Goal: Task Accomplishment & Management: Use online tool/utility

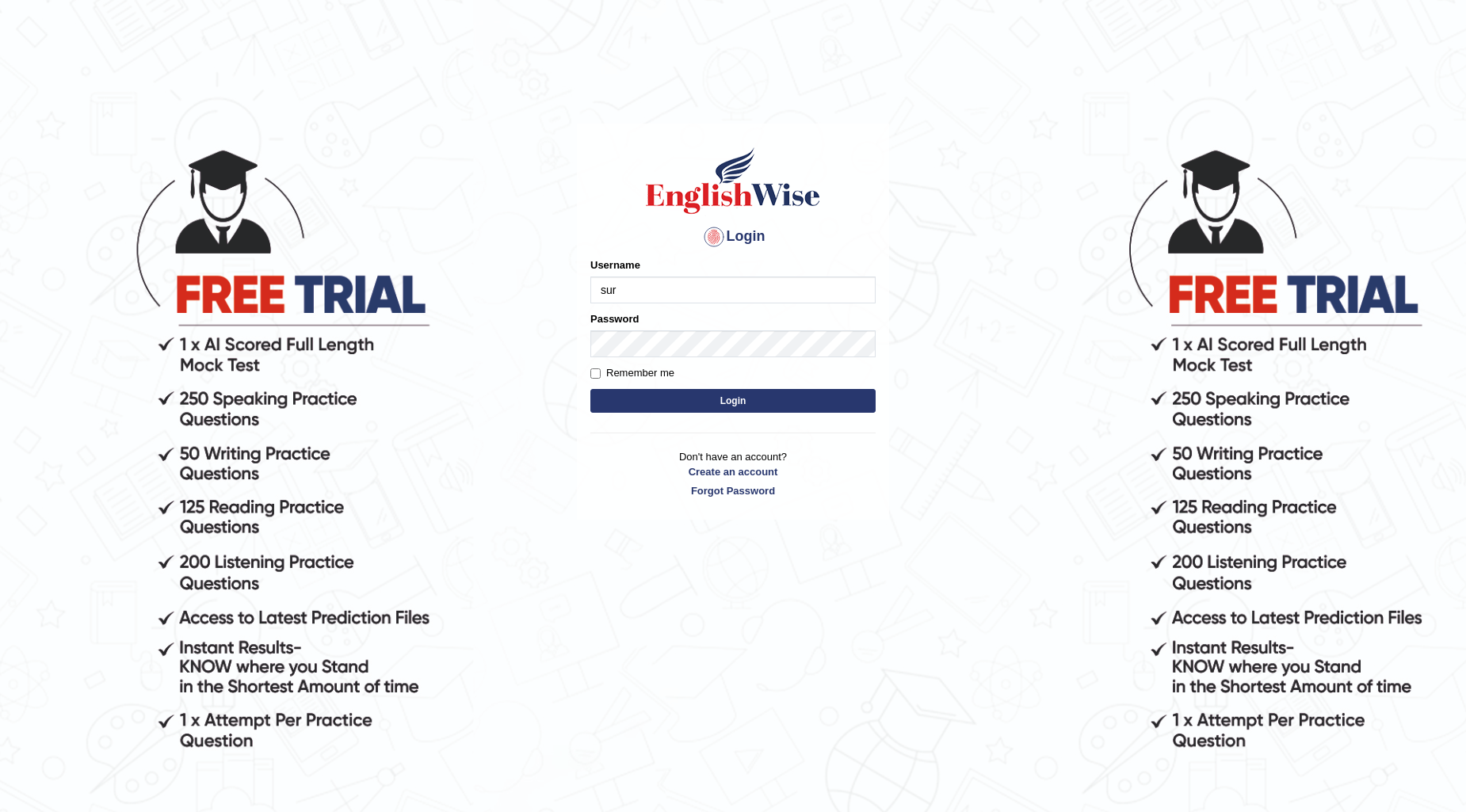
type input "Surbhi1315"
click at [630, 401] on button "Login" at bounding box center [733, 401] width 285 height 24
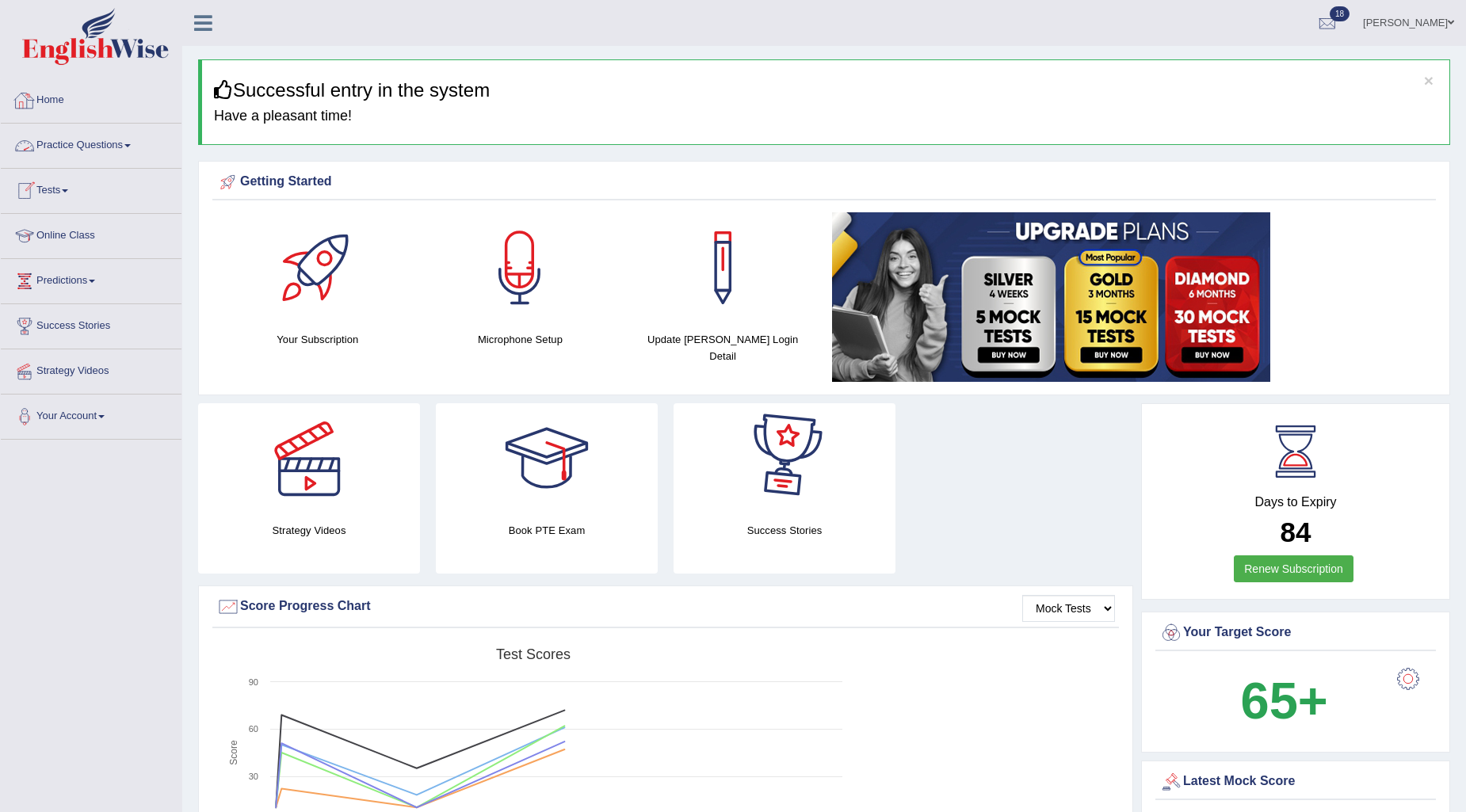
click at [68, 191] on span at bounding box center [64, 190] width 6 height 3
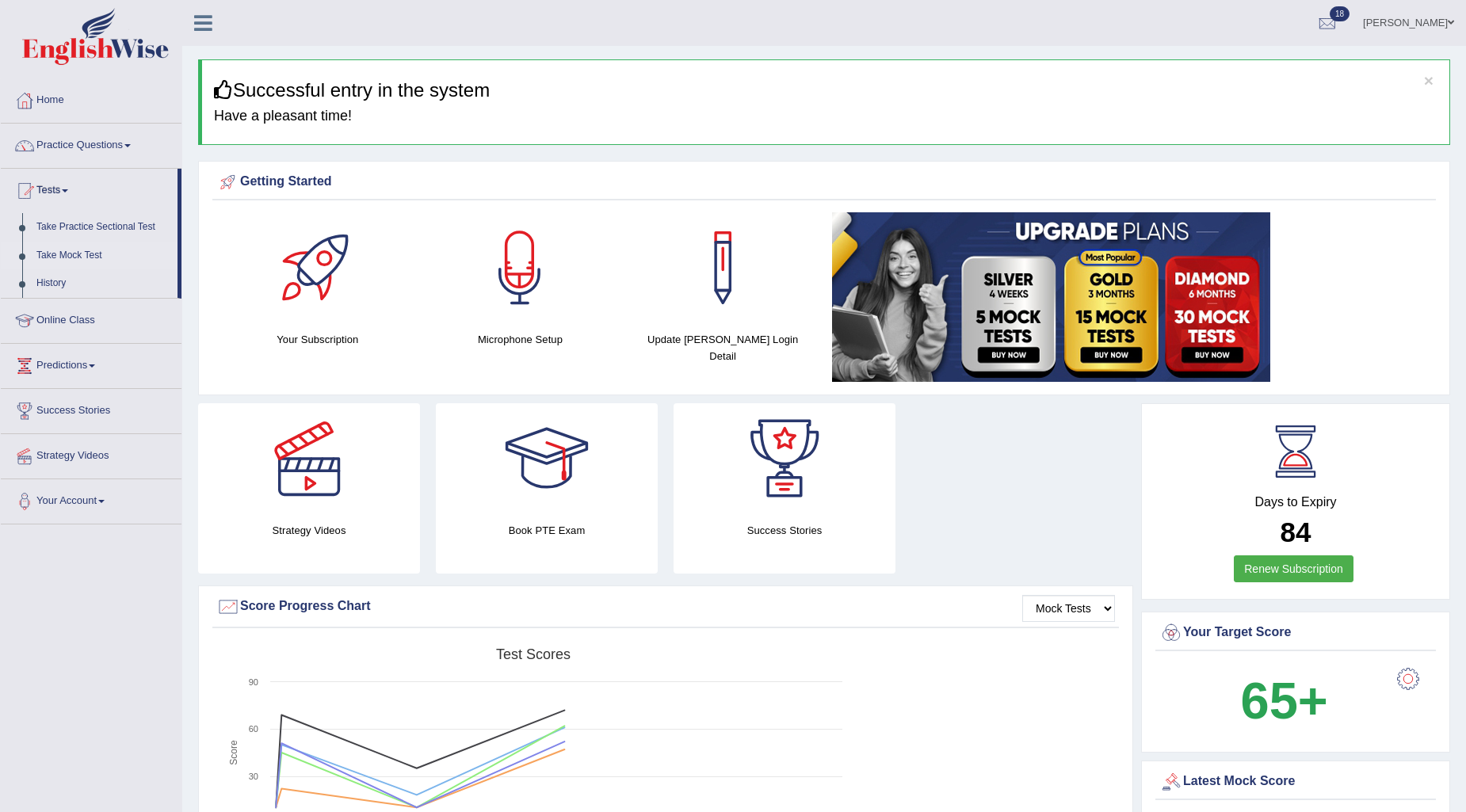
click at [68, 250] on link "Take Mock Test" at bounding box center [103, 255] width 148 height 28
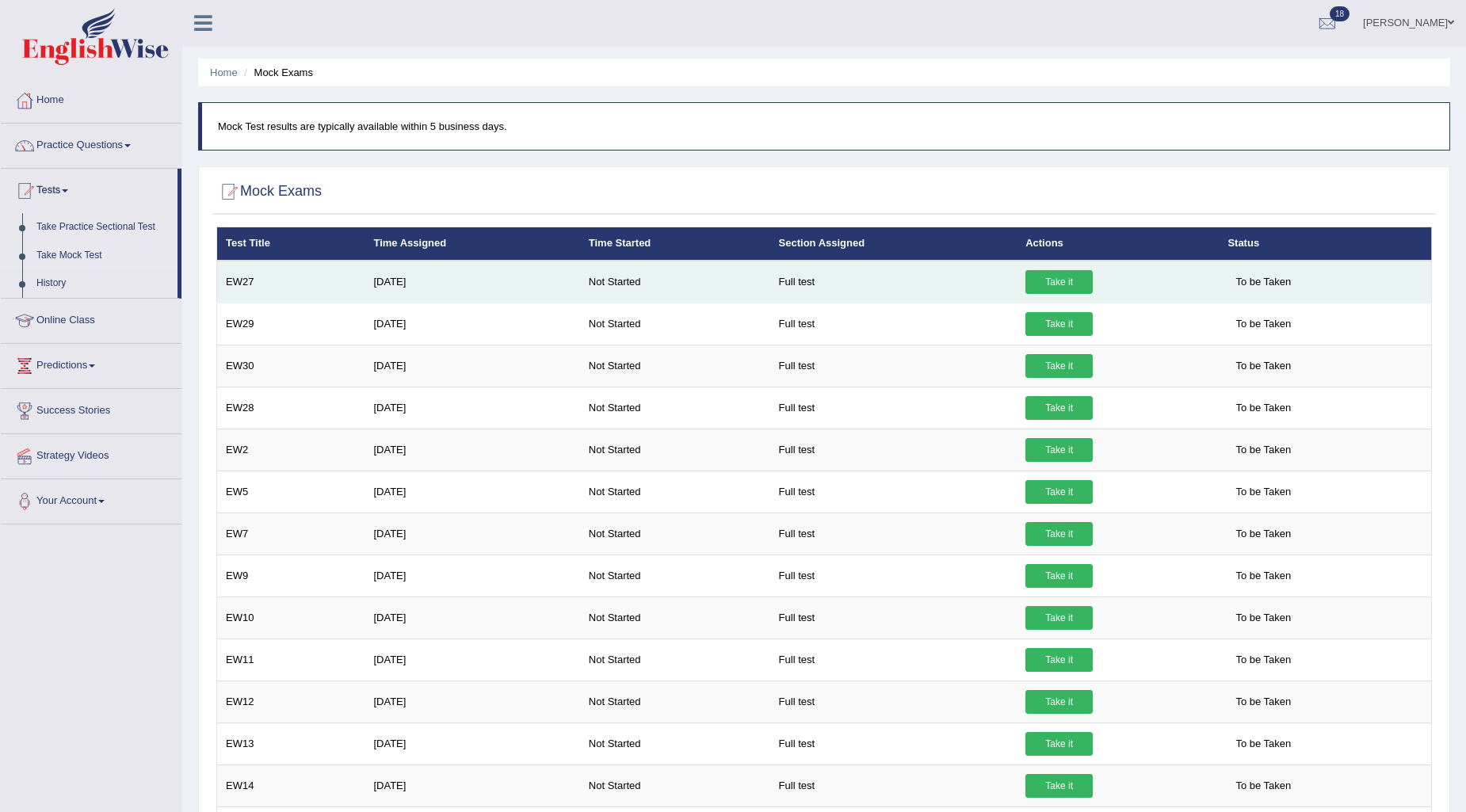
click at [1049, 286] on link "Take it" at bounding box center [1059, 282] width 68 height 24
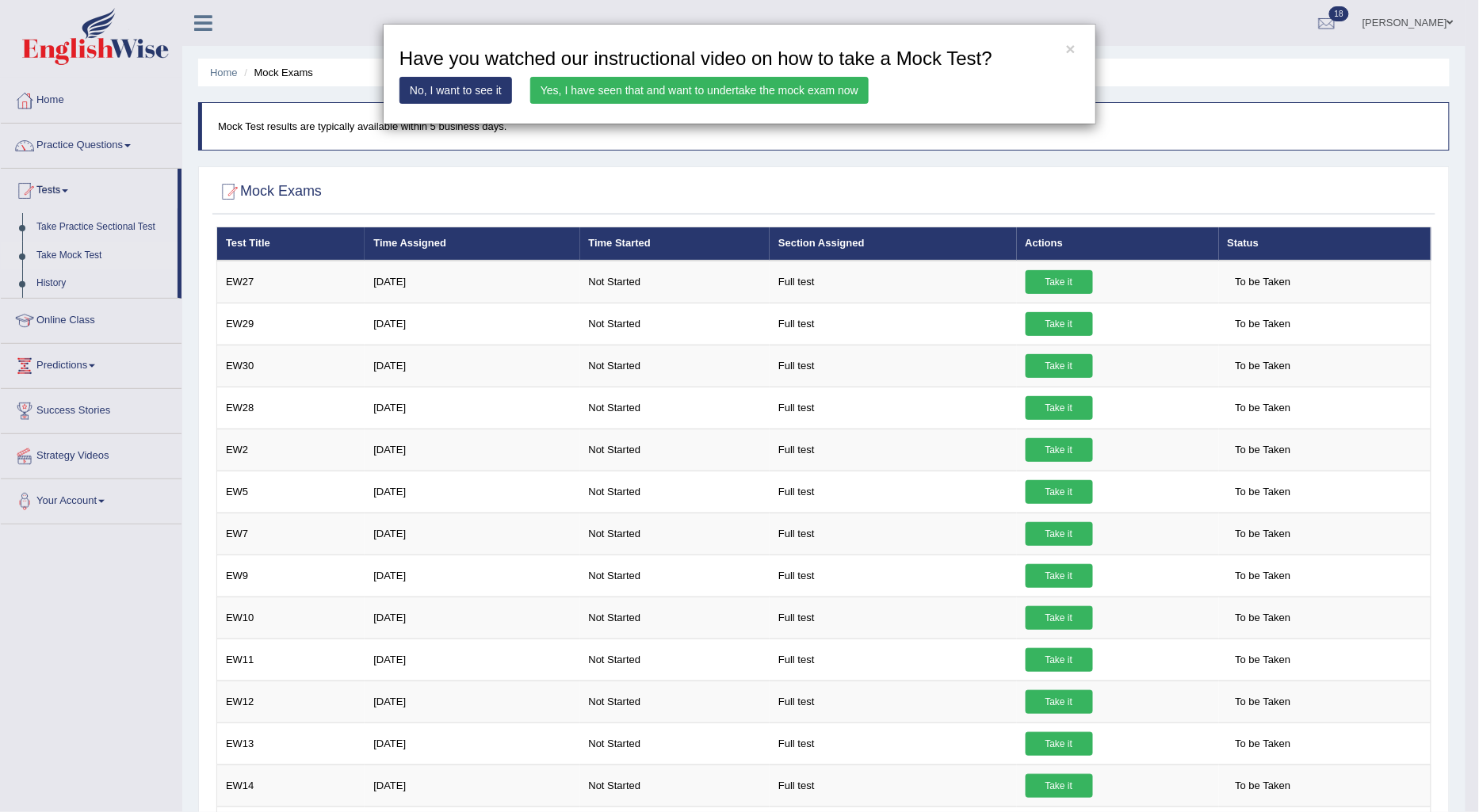
click at [783, 92] on link "Yes, I have seen that and want to undertake the mock exam now" at bounding box center [699, 90] width 338 height 27
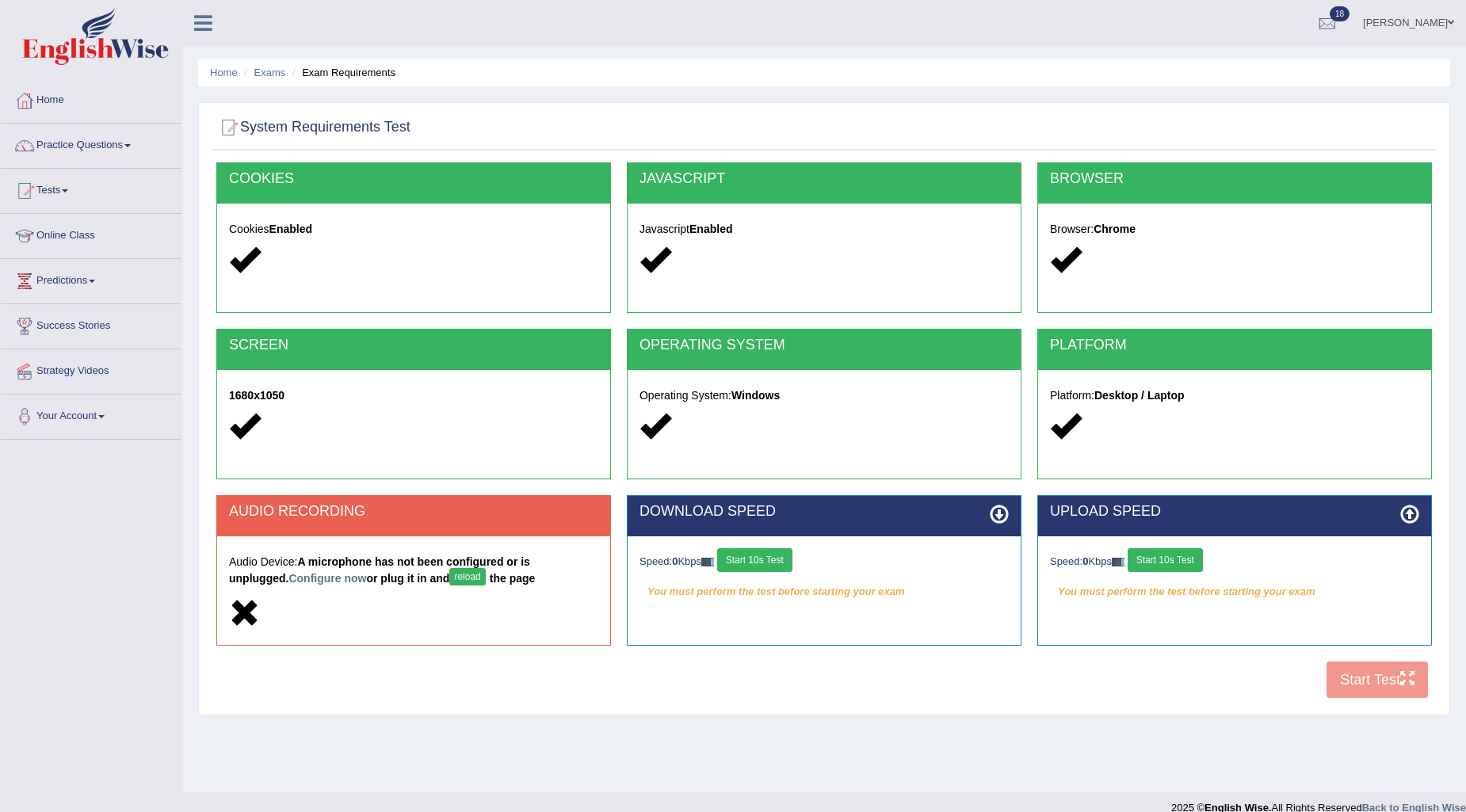
click at [450, 573] on button "reload" at bounding box center [467, 576] width 36 height 17
click at [450, 577] on button "reload" at bounding box center [467, 576] width 36 height 17
click at [288, 579] on link "Configure now" at bounding box center [327, 579] width 78 height 13
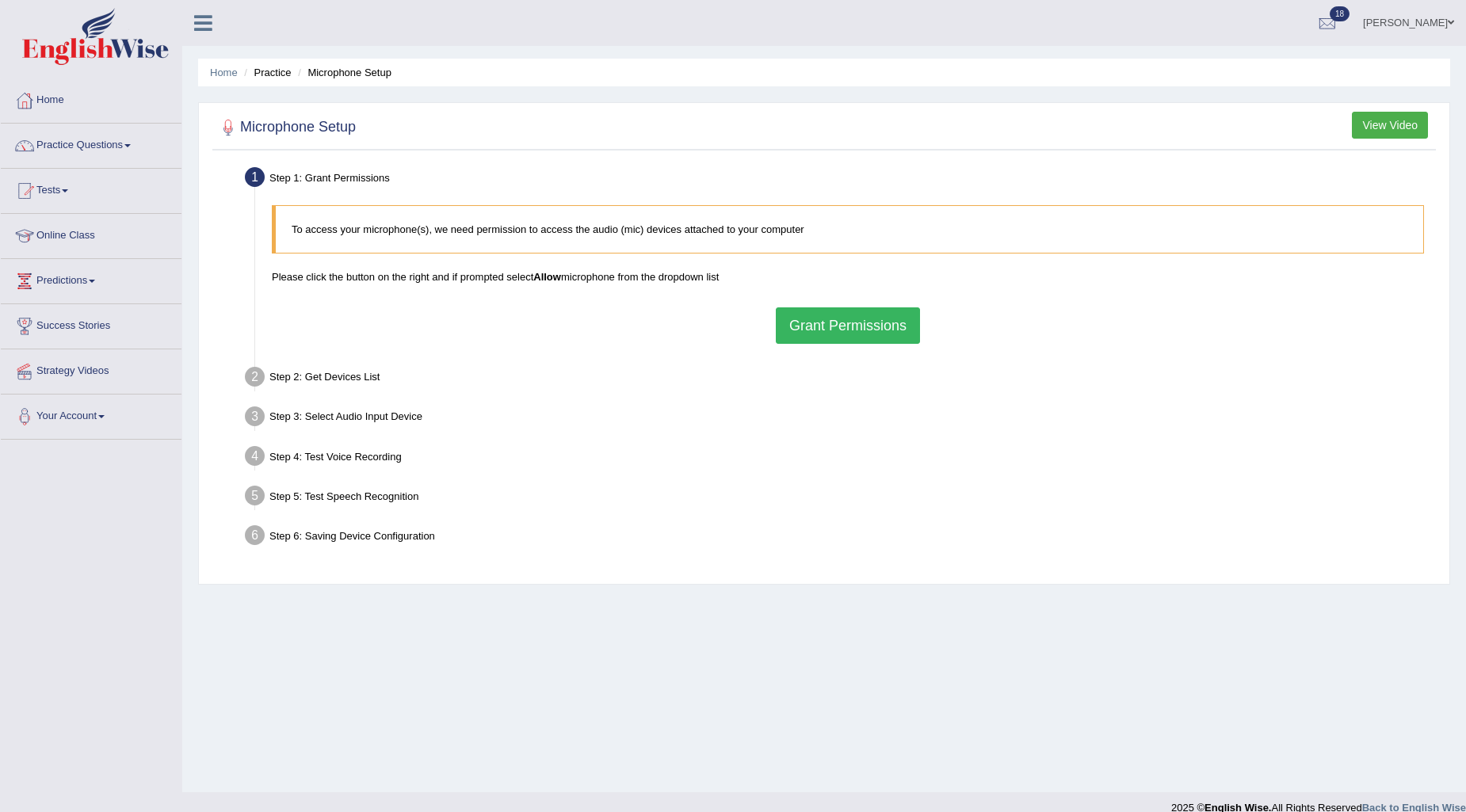
click at [853, 328] on button "Grant Permissions" at bounding box center [847, 326] width 144 height 37
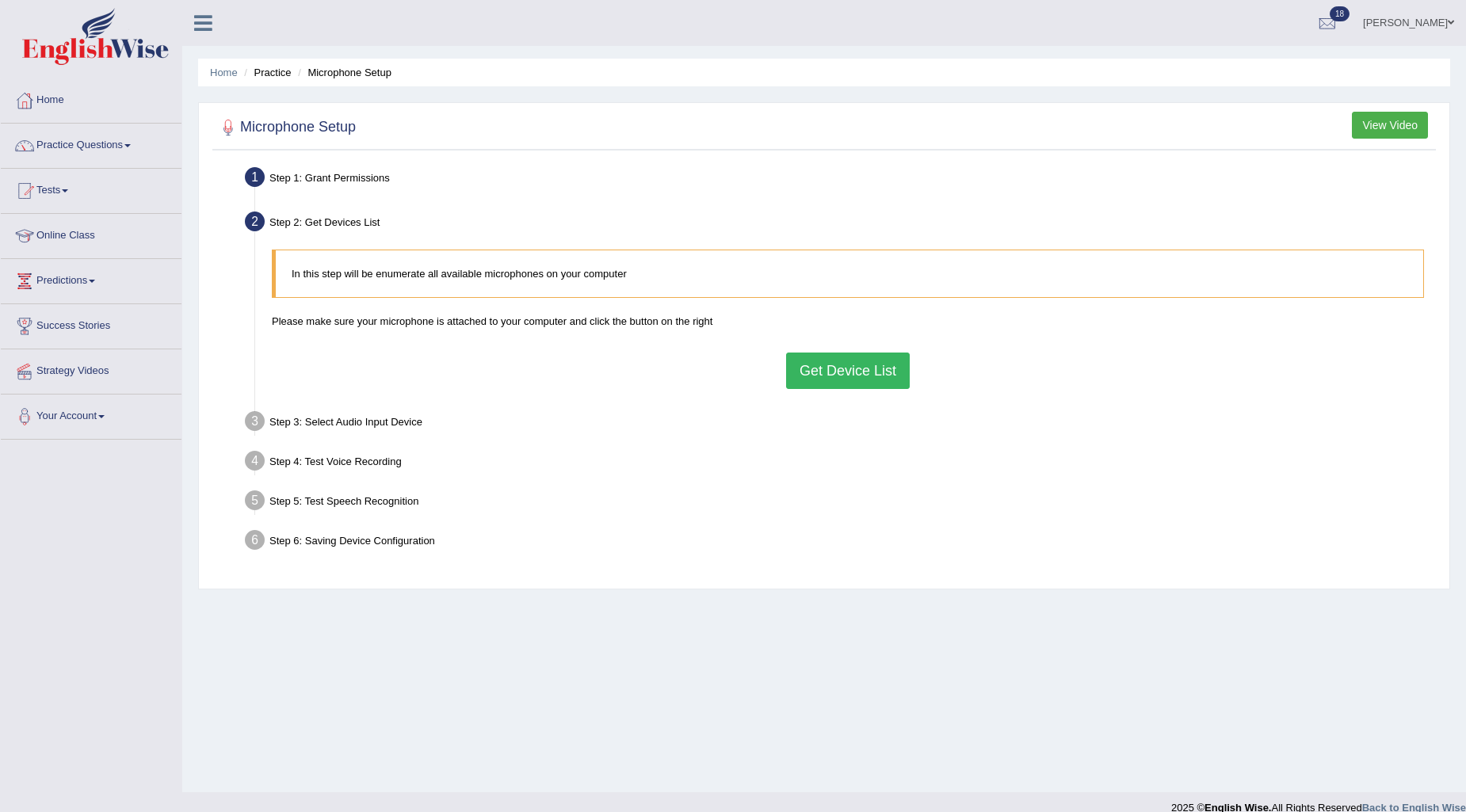
click at [833, 366] on button "Get Device List" at bounding box center [847, 371] width 124 height 37
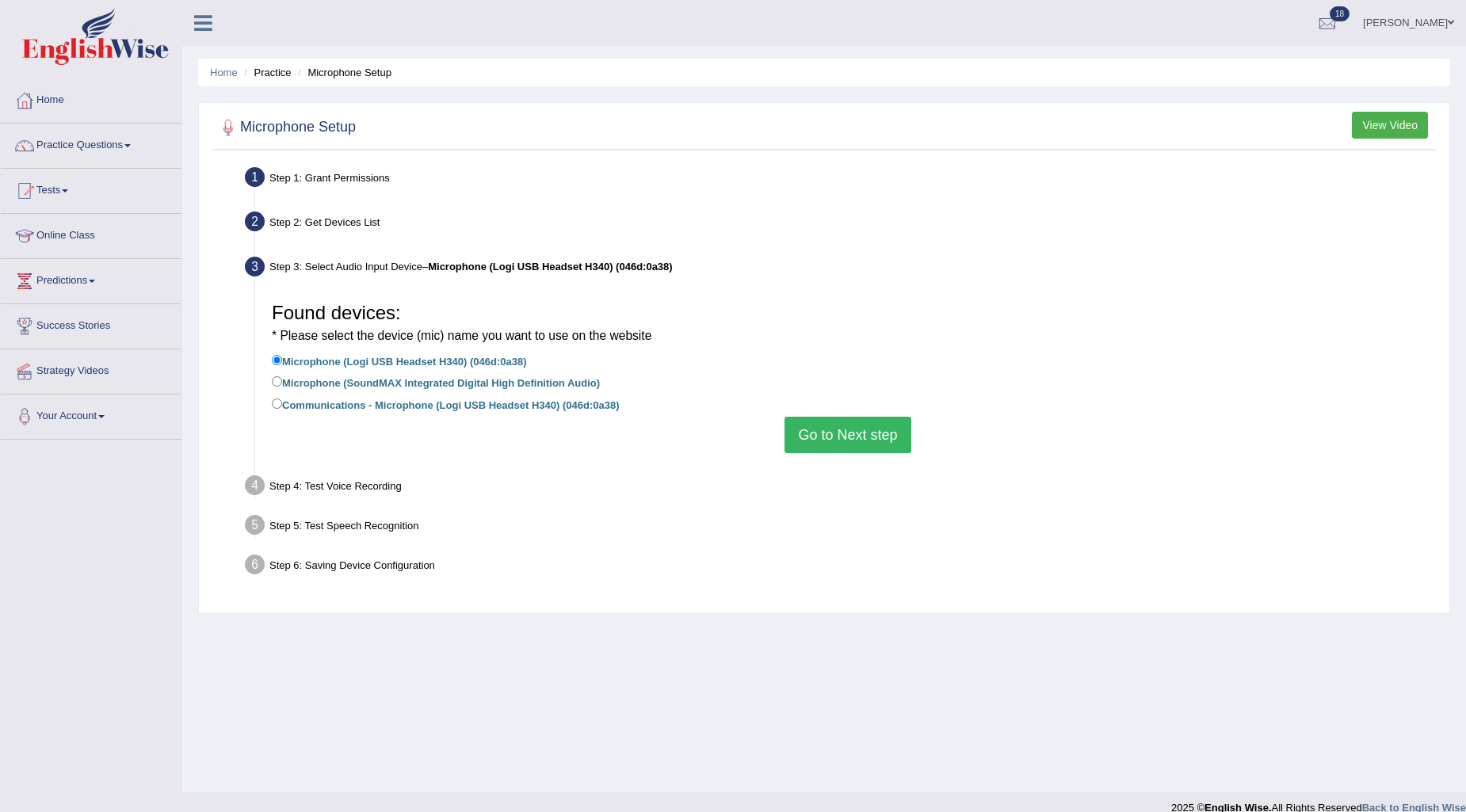
click at [820, 438] on button "Go to Next step" at bounding box center [848, 435] width 126 height 37
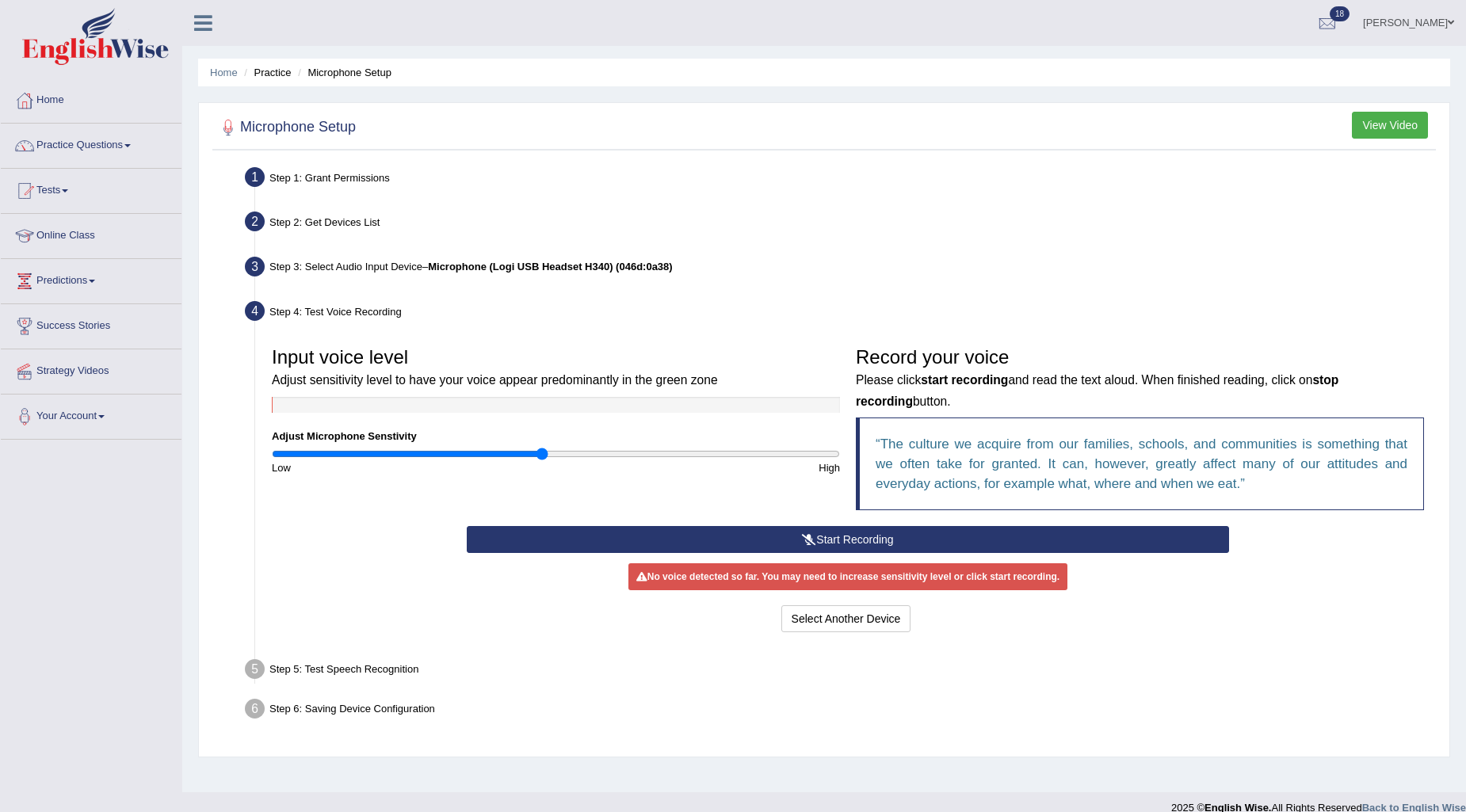
click at [544, 456] on input "range" at bounding box center [556, 454] width 568 height 13
click at [862, 540] on button "Start Recording" at bounding box center [848, 539] width 763 height 27
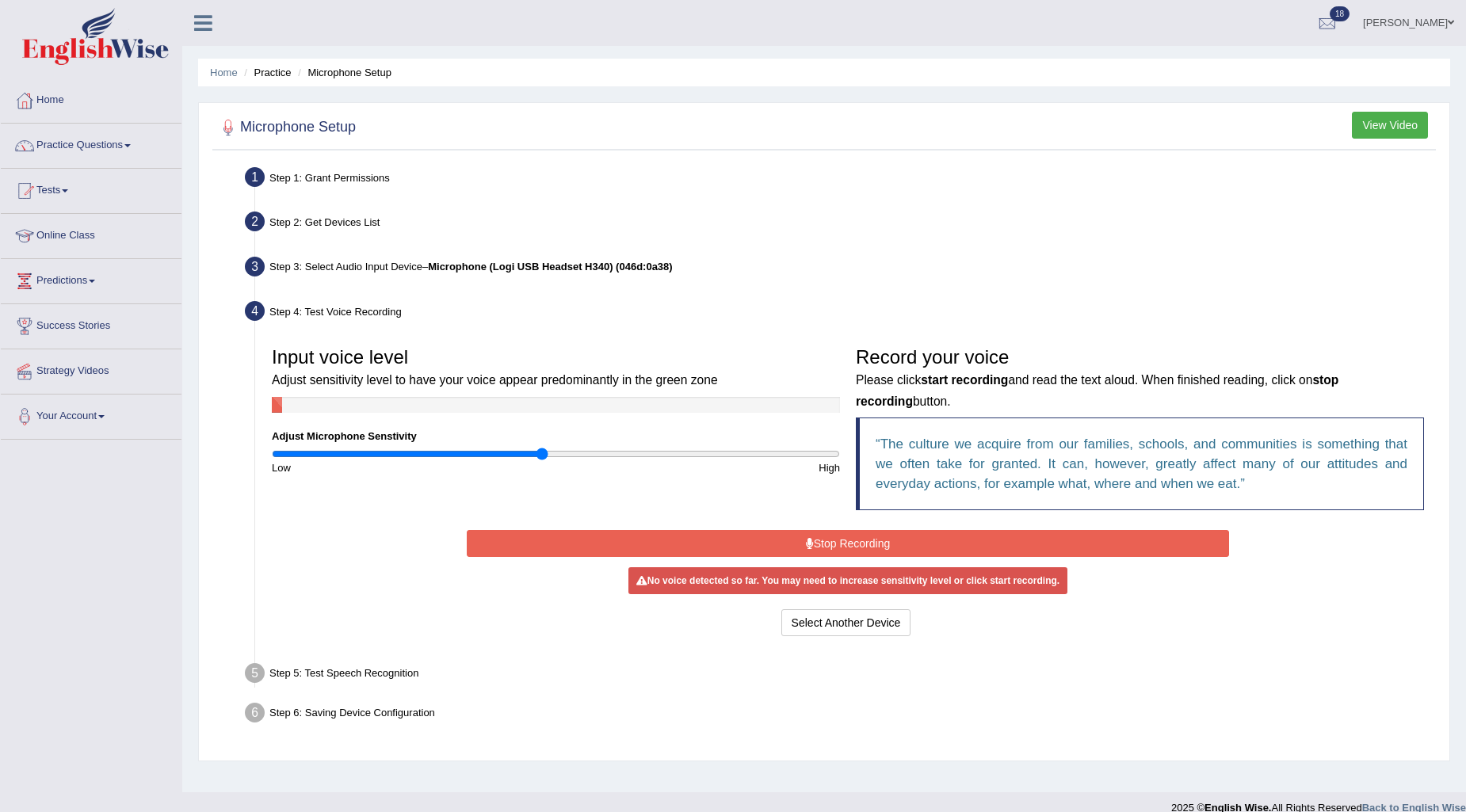
click at [835, 544] on button "Stop Recording" at bounding box center [848, 543] width 763 height 27
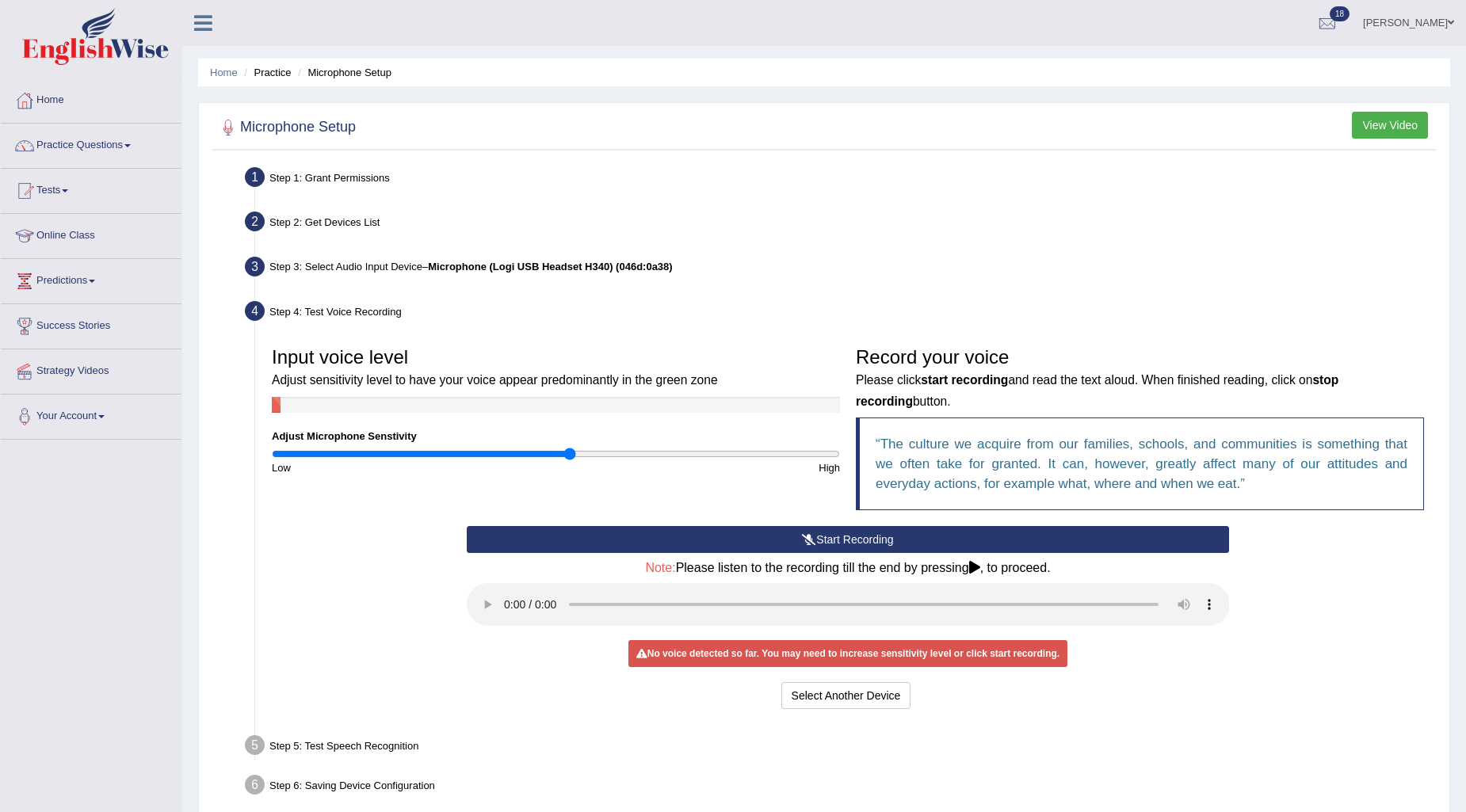
type input "1.06"
click at [568, 460] on input "range" at bounding box center [556, 454] width 568 height 13
click at [856, 539] on button "Start Recording" at bounding box center [848, 539] width 763 height 27
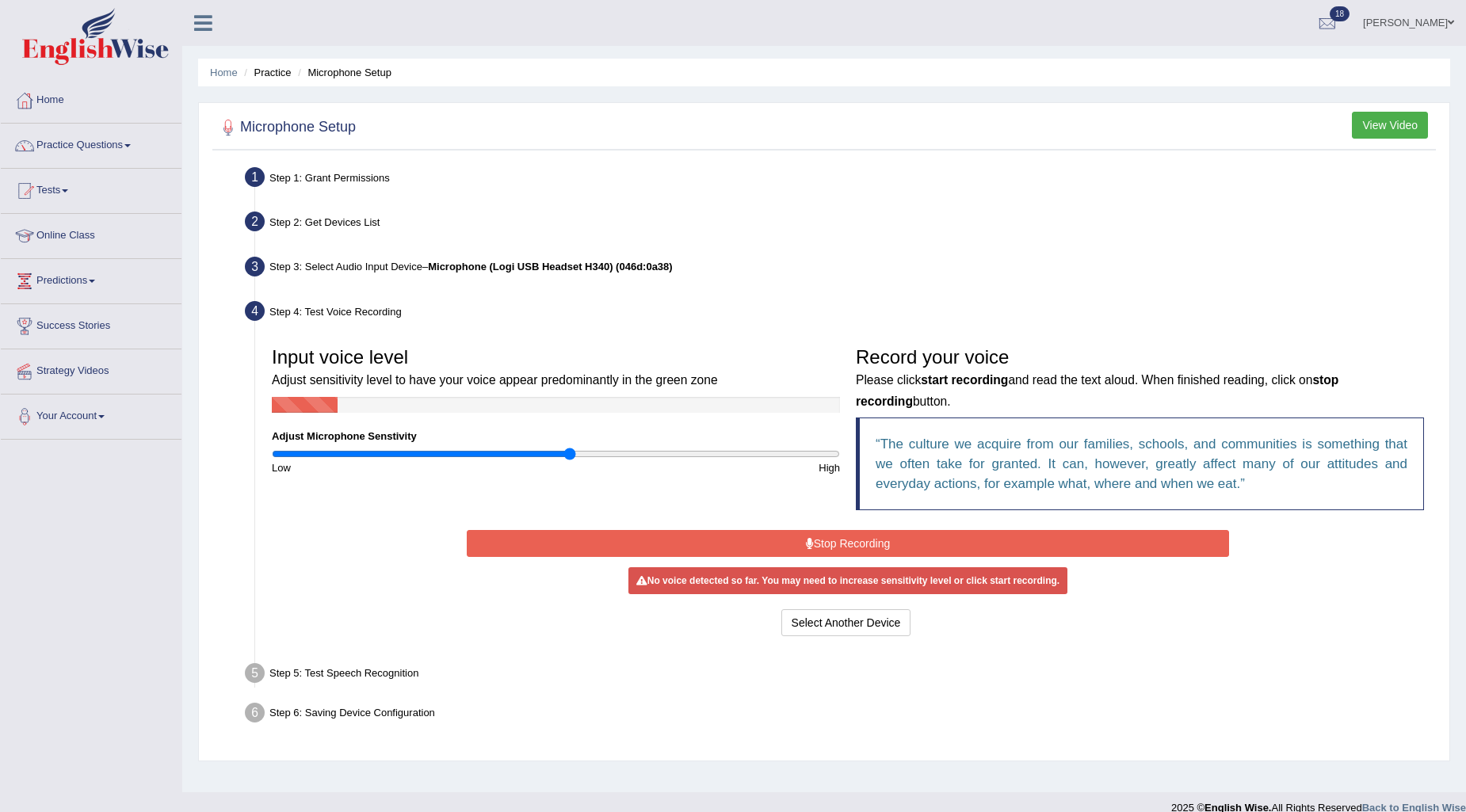
click at [855, 544] on button "Stop Recording" at bounding box center [848, 543] width 763 height 27
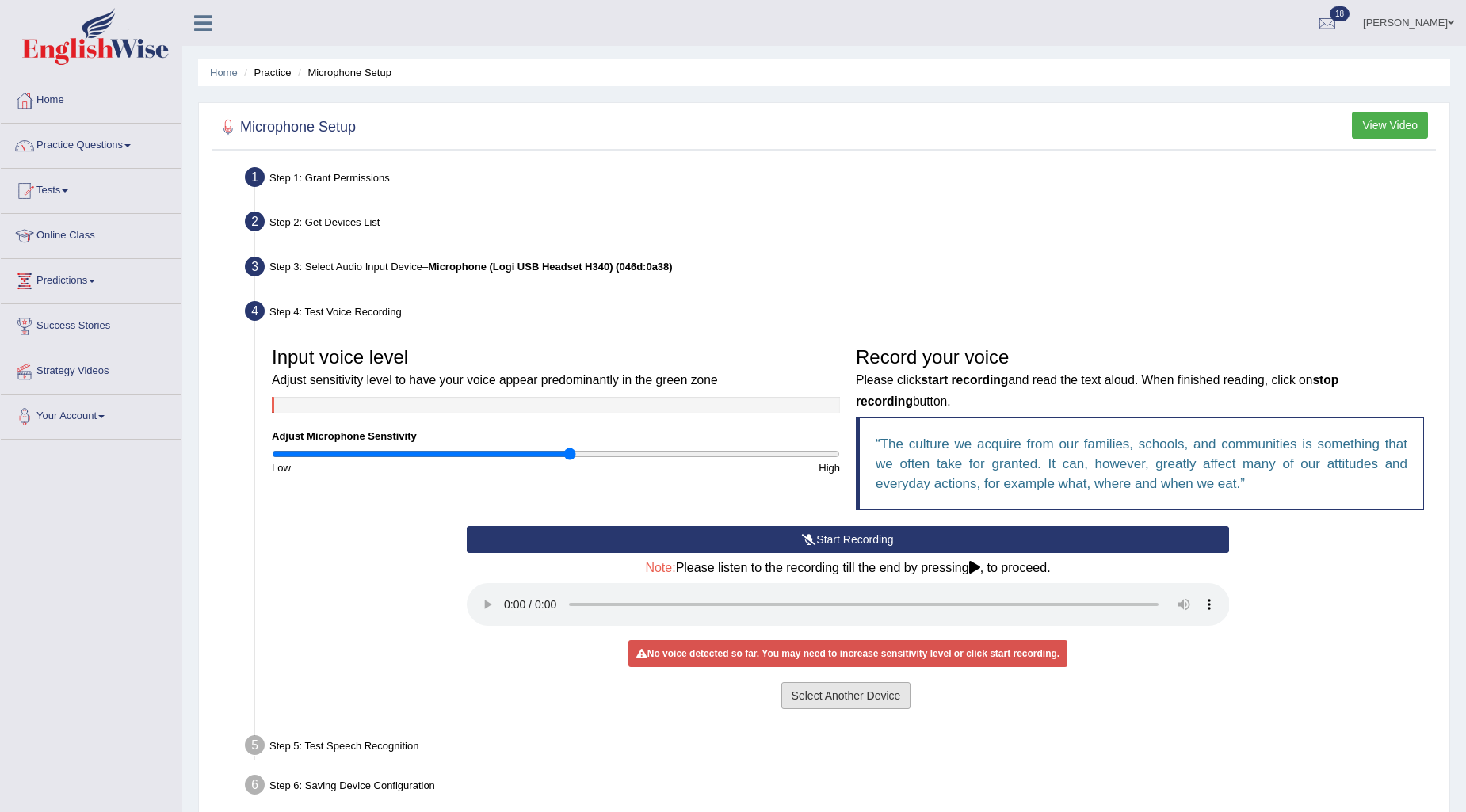
click at [843, 698] on button "Select Another Device" at bounding box center [846, 695] width 130 height 27
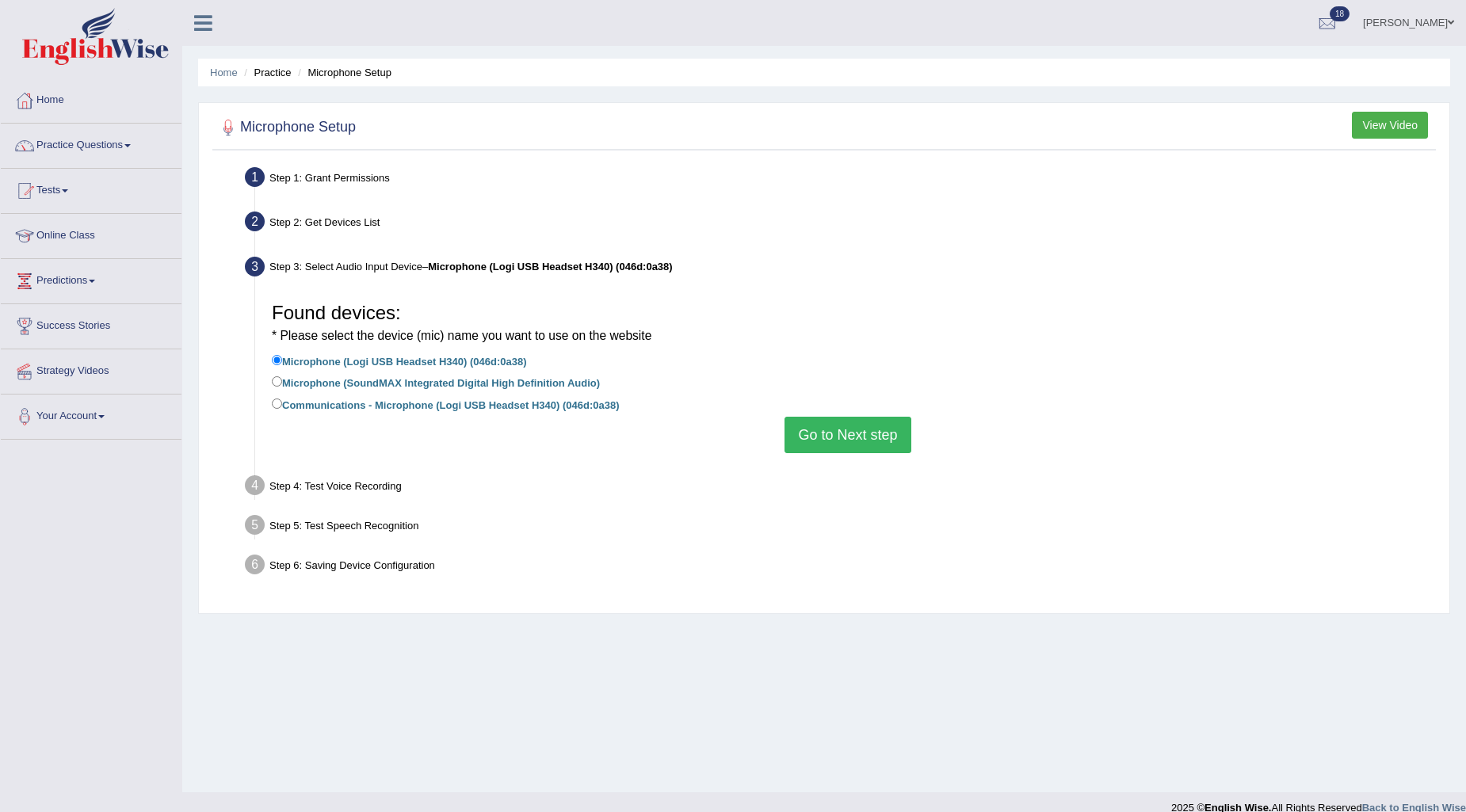
click at [299, 385] on label "Microphone (SoundMAX Integrated Digital High Definition Audio)" at bounding box center [436, 382] width 328 height 17
click at [282, 385] on input "Microphone (SoundMAX Integrated Digital High Definition Audio)" at bounding box center [277, 381] width 10 height 10
radio input "true"
click at [816, 436] on button "Go to Next step" at bounding box center [848, 435] width 126 height 37
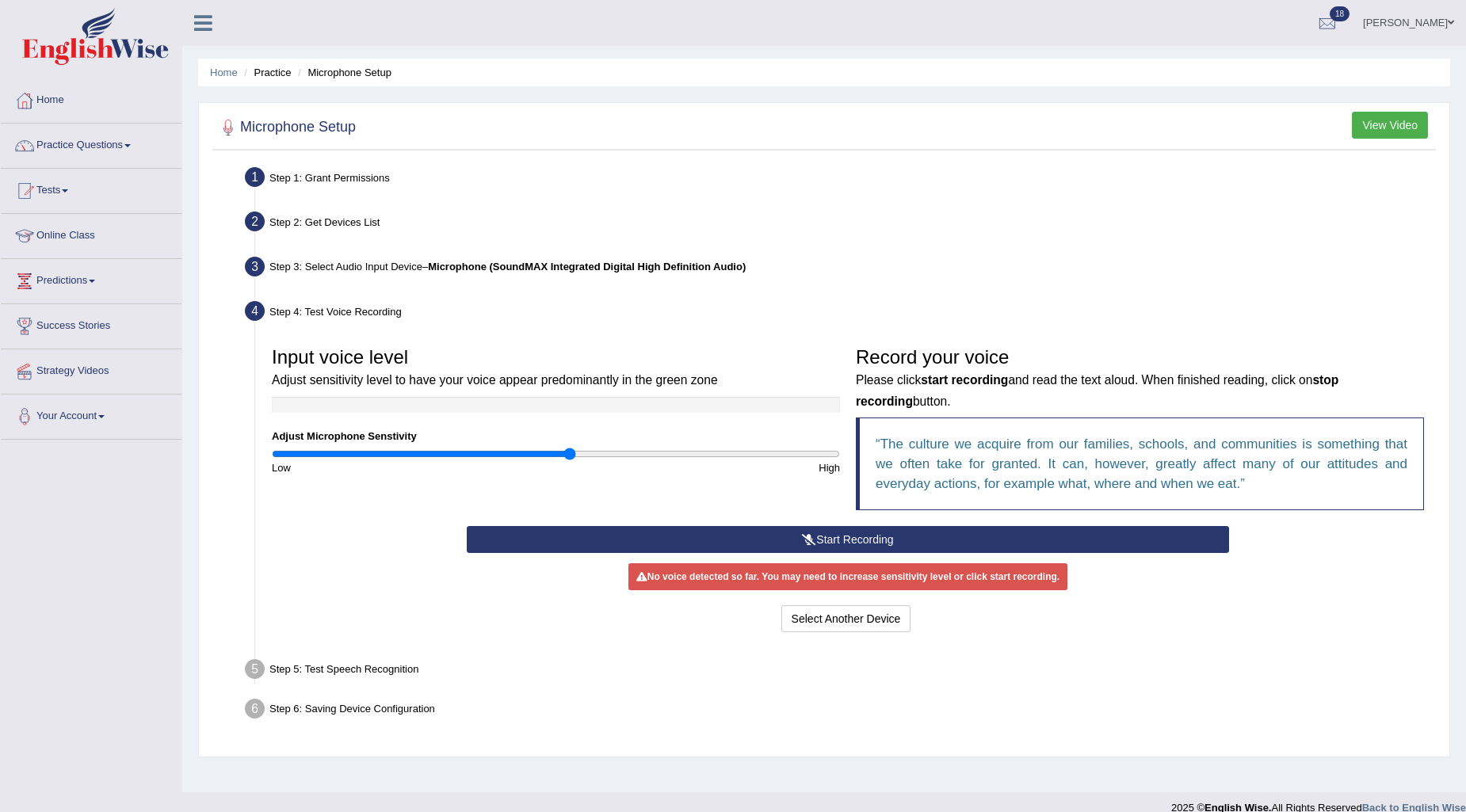
click at [826, 532] on button "Start Recording" at bounding box center [848, 539] width 763 height 27
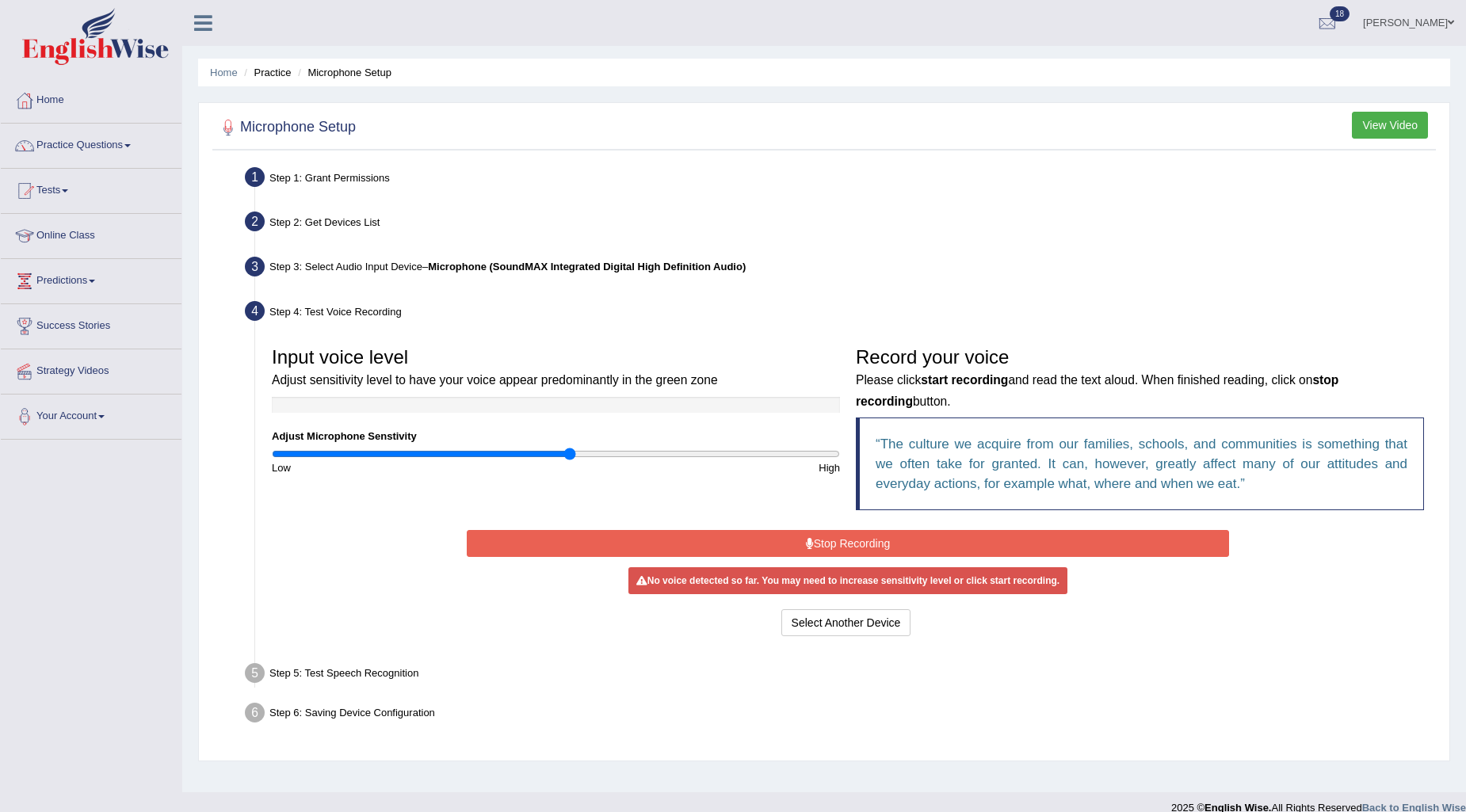
click at [885, 539] on button "Stop Recording" at bounding box center [848, 543] width 763 height 27
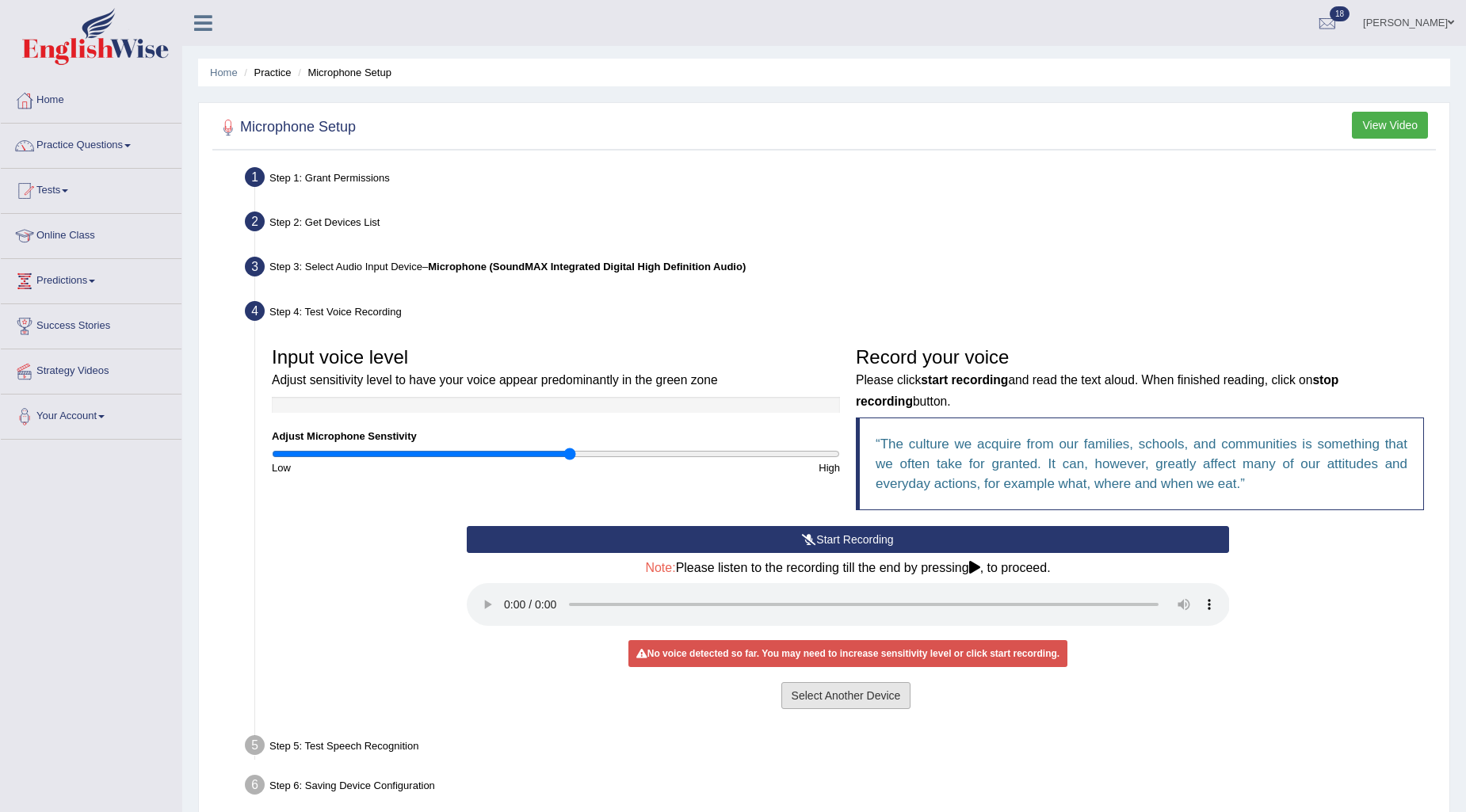
click at [869, 692] on button "Select Another Device" at bounding box center [846, 695] width 130 height 27
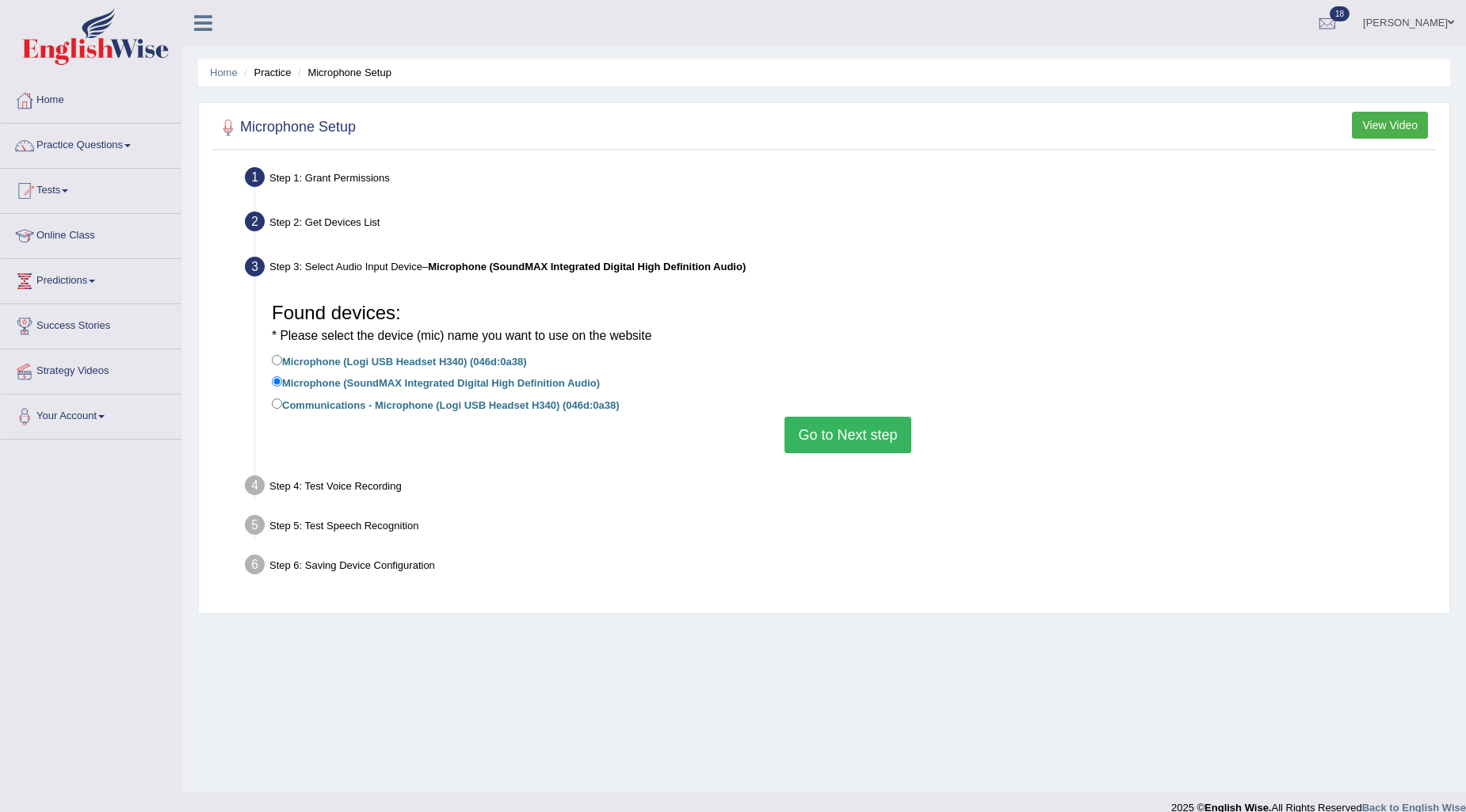
click at [291, 406] on label "Communications - Microphone (Logi USB Headset H340) (046d:0a38)" at bounding box center [445, 404] width 347 height 17
click at [282, 406] on input "Communications - Microphone (Logi USB Headset H340) (046d:0a38)" at bounding box center [277, 403] width 10 height 10
radio input "true"
click at [803, 438] on button "Go to Next step" at bounding box center [848, 435] width 126 height 37
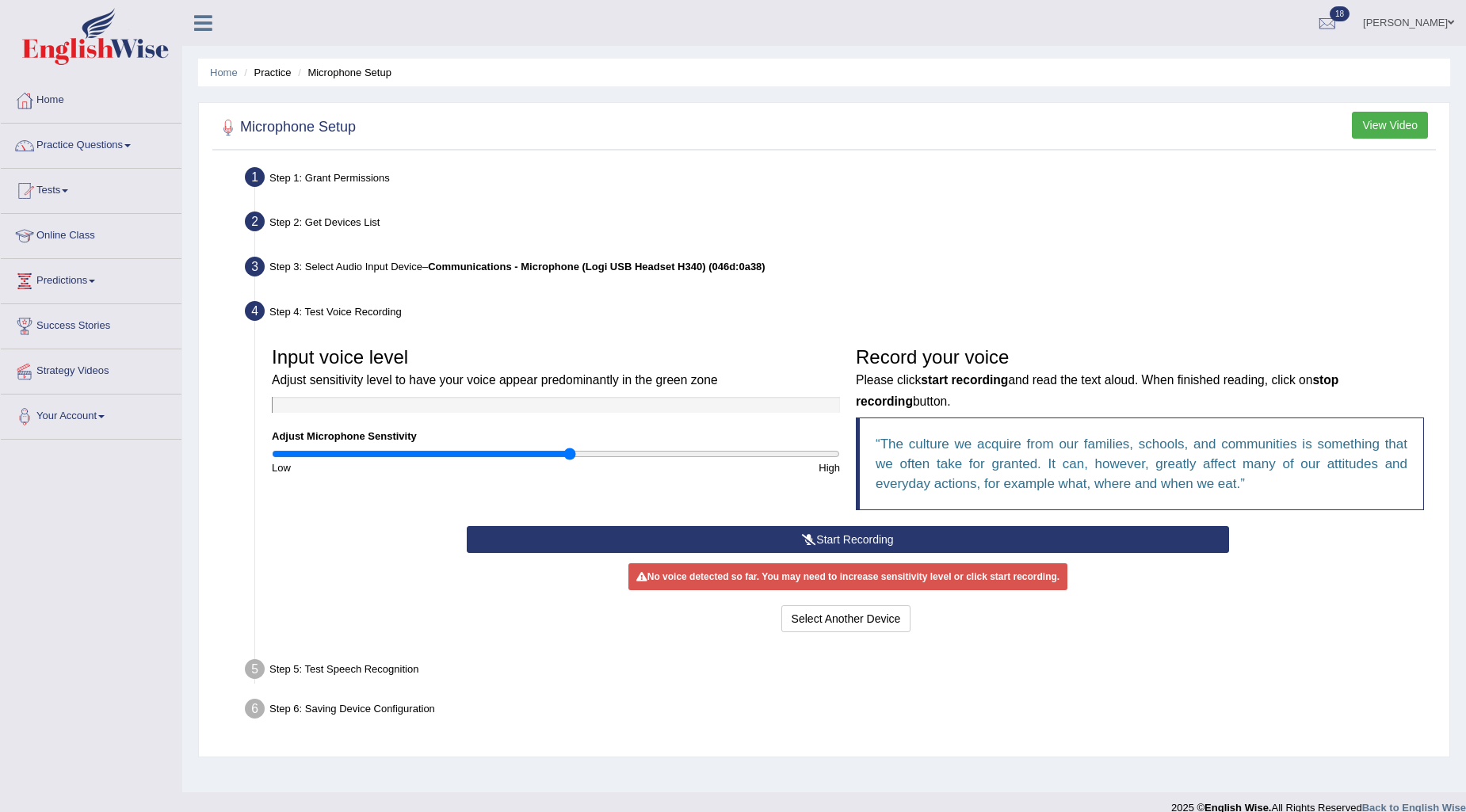
click at [825, 535] on button "Start Recording" at bounding box center [848, 539] width 763 height 27
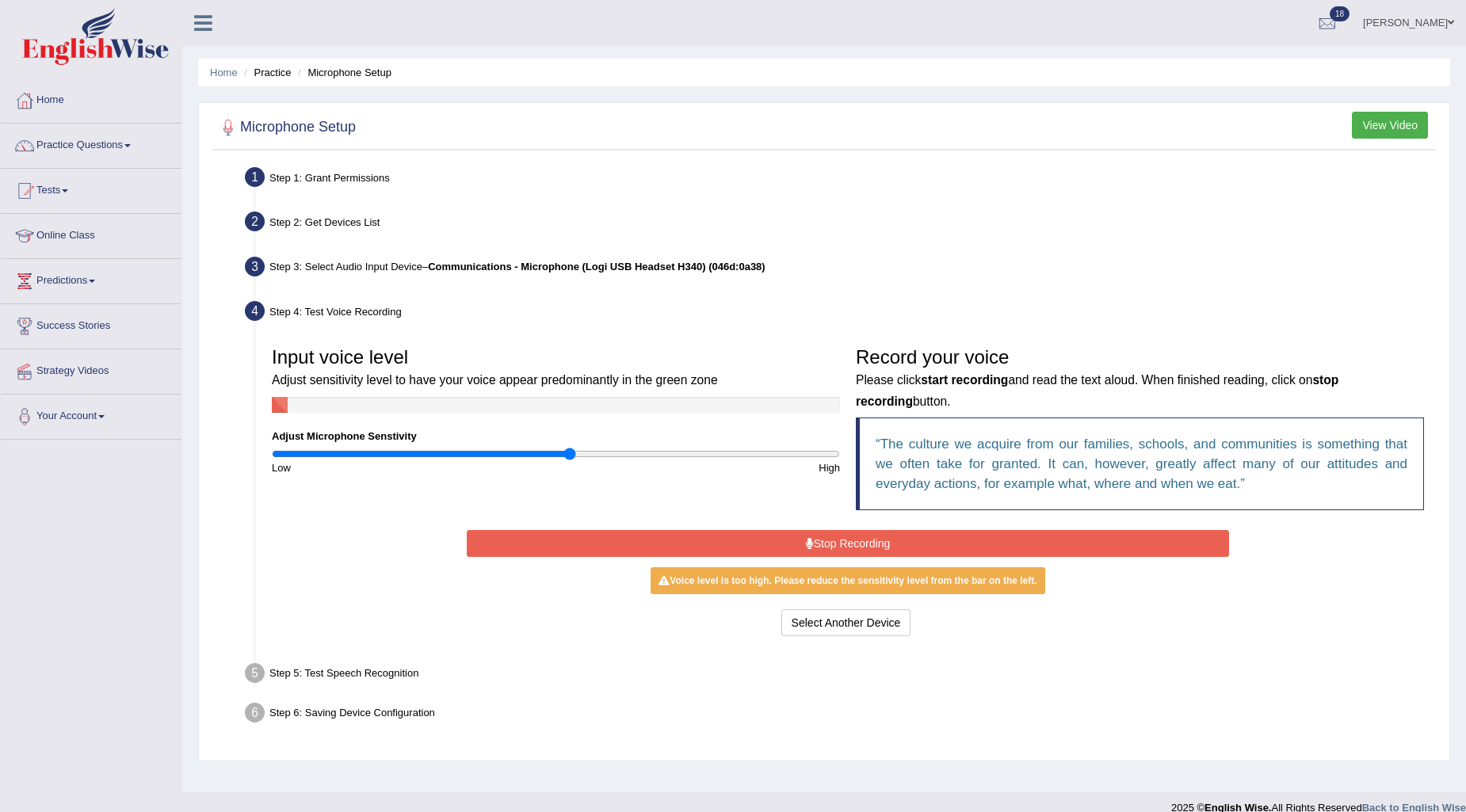
click at [819, 540] on button "Stop Recording" at bounding box center [848, 543] width 763 height 27
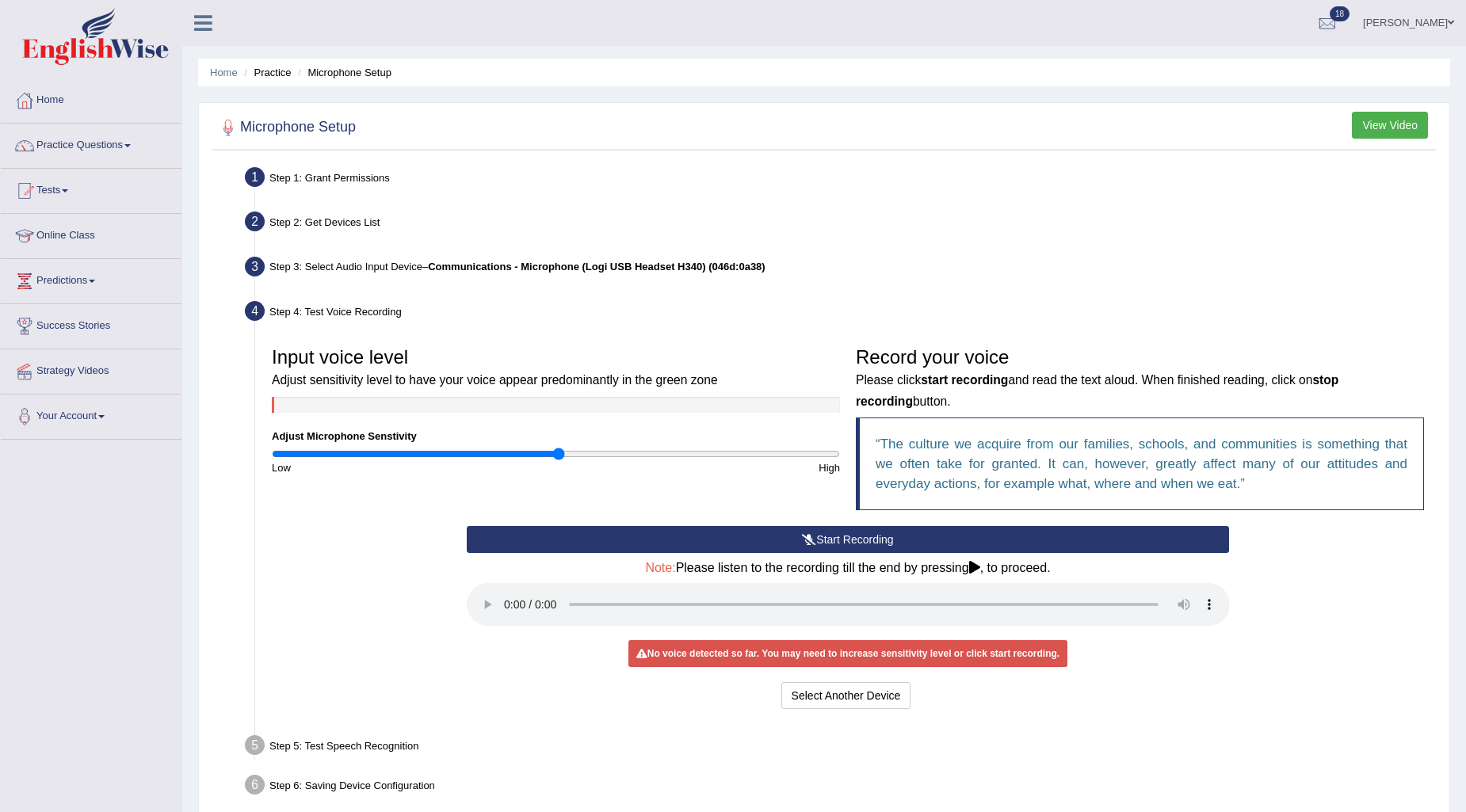
type input "1.02"
click at [556, 449] on input "range" at bounding box center [556, 454] width 568 height 13
click at [844, 535] on button "Start Recording" at bounding box center [848, 539] width 763 height 27
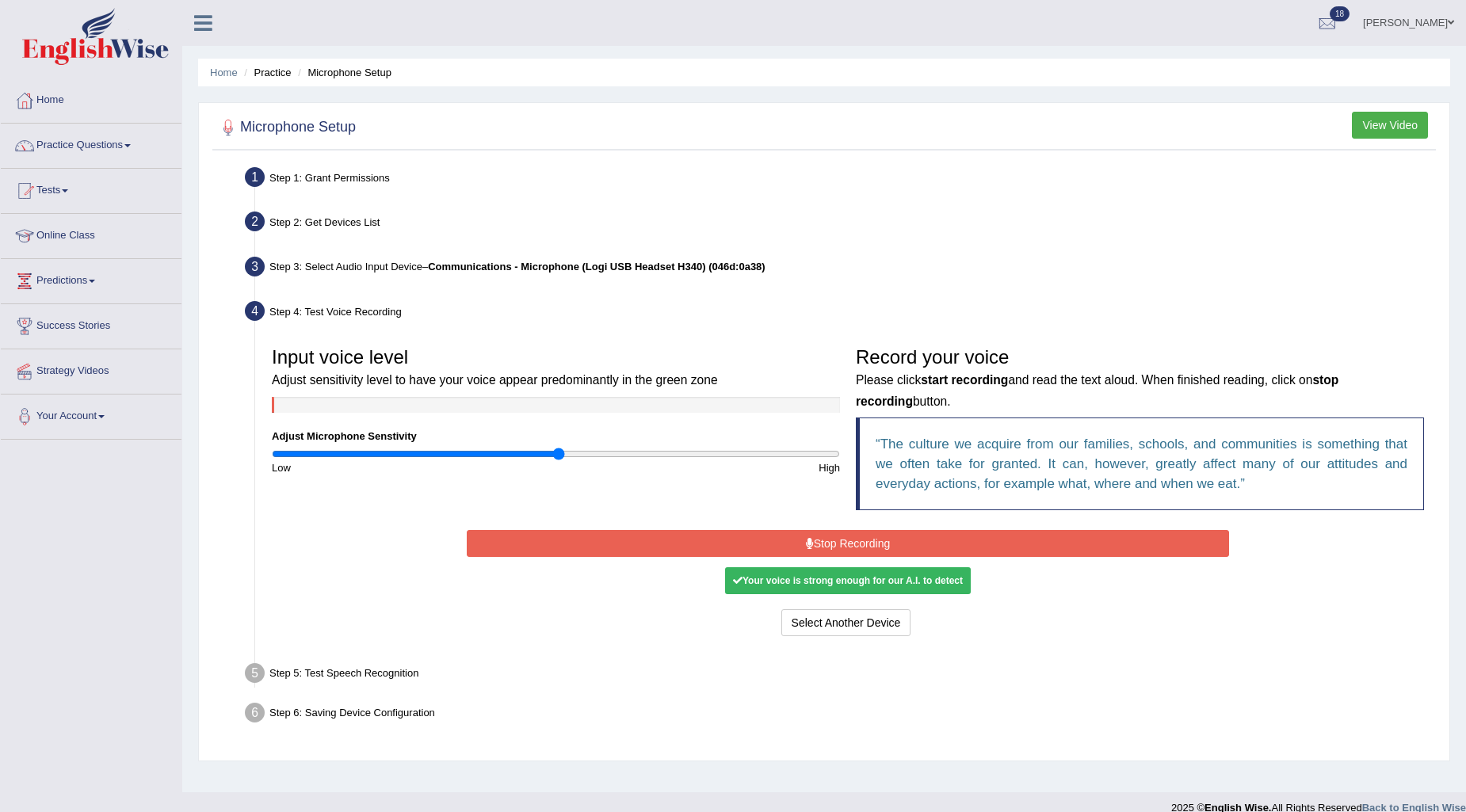
click at [950, 533] on button "Stop Recording" at bounding box center [848, 543] width 763 height 27
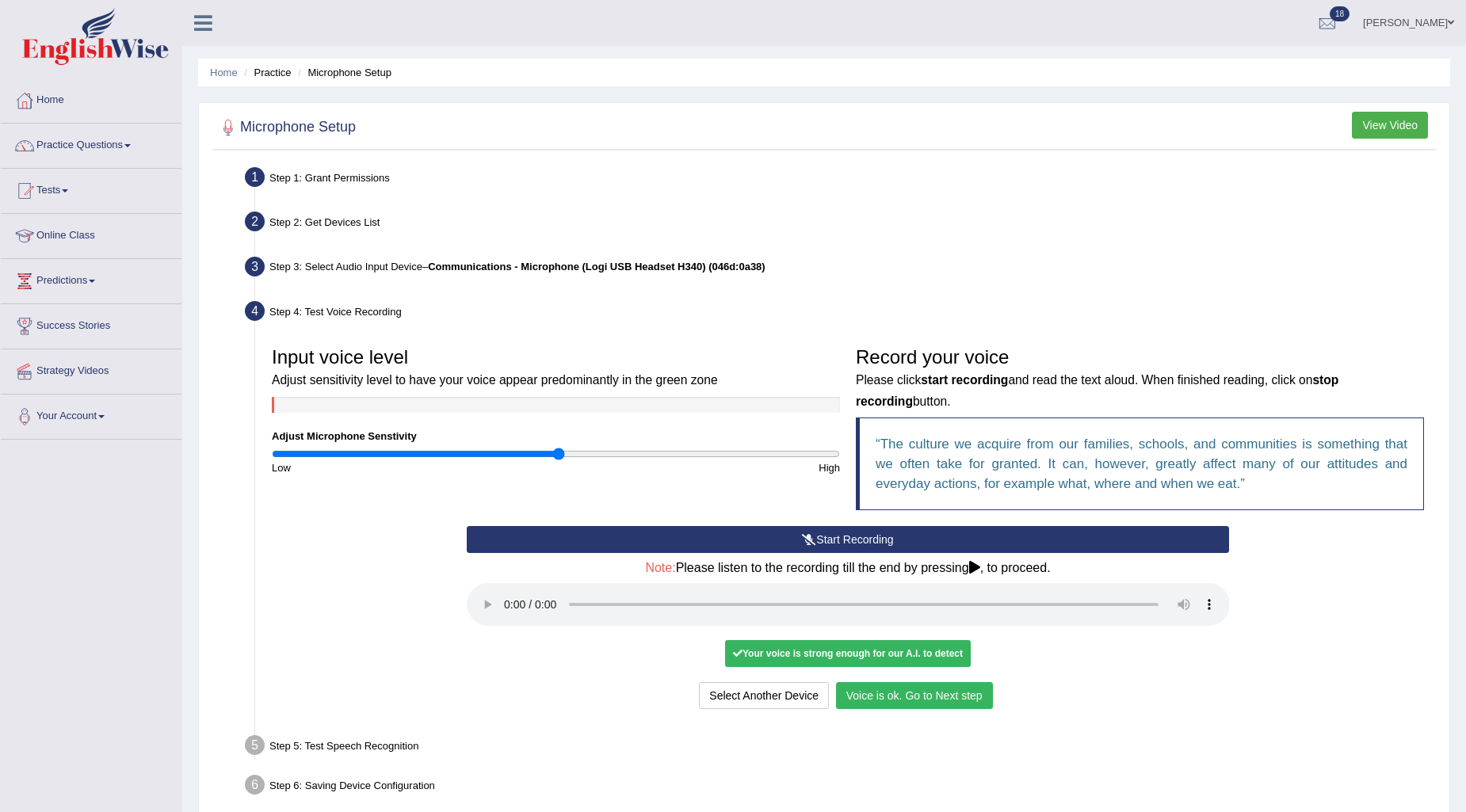
click at [874, 698] on button "Voice is ok. Go to Next step" at bounding box center [914, 695] width 157 height 27
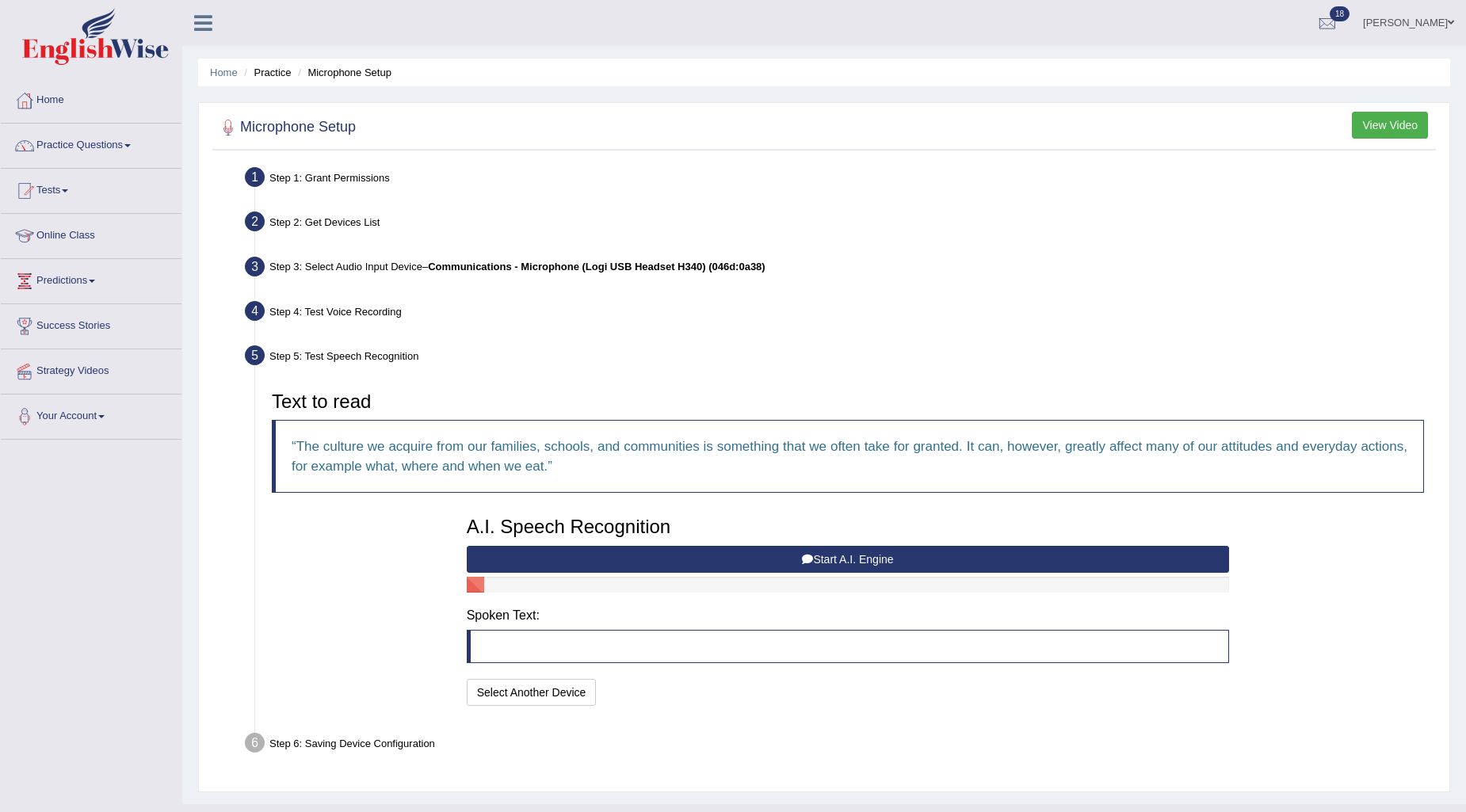
click at [882, 558] on button "Start A.I. Engine" at bounding box center [848, 558] width 763 height 27
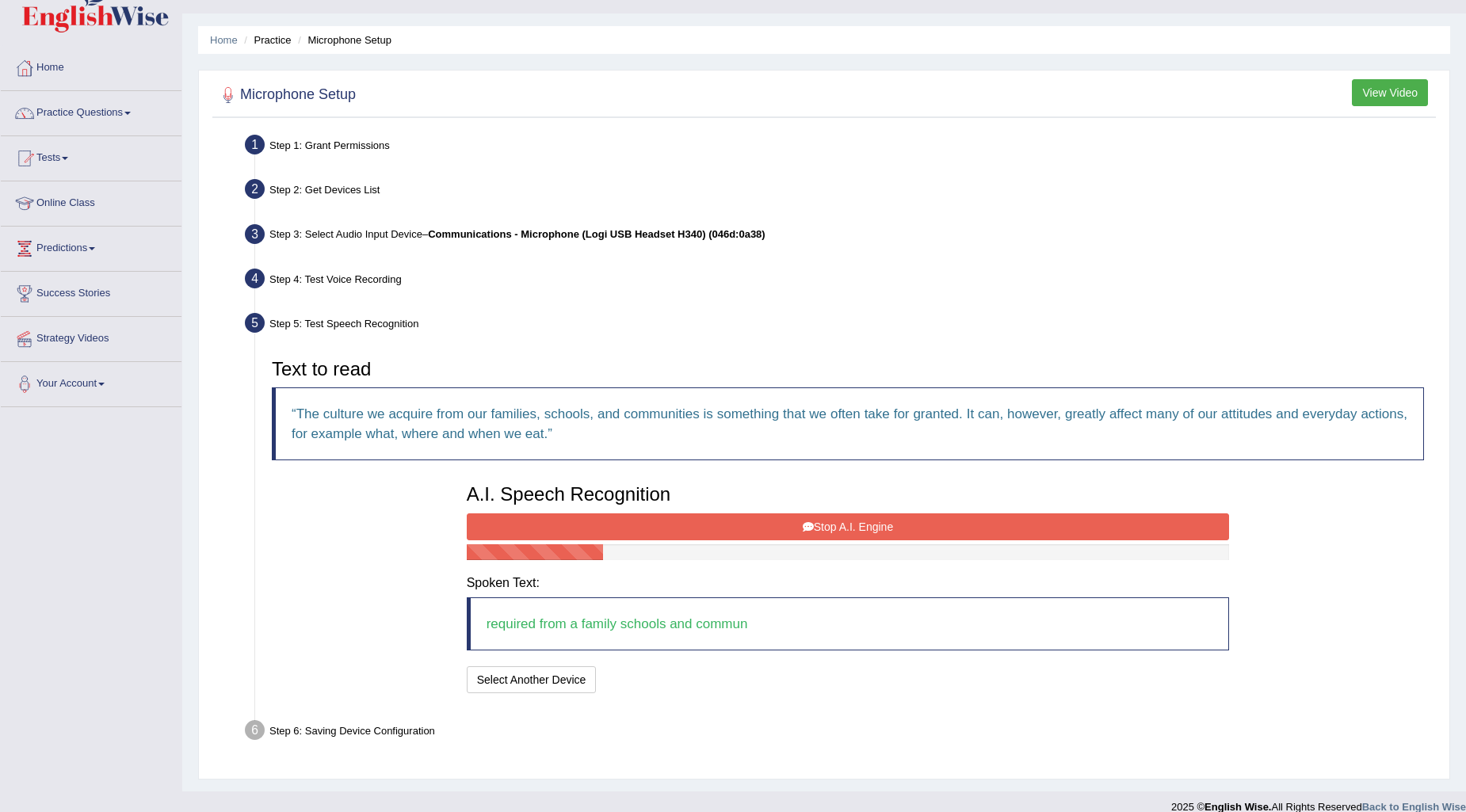
scroll to position [50, 0]
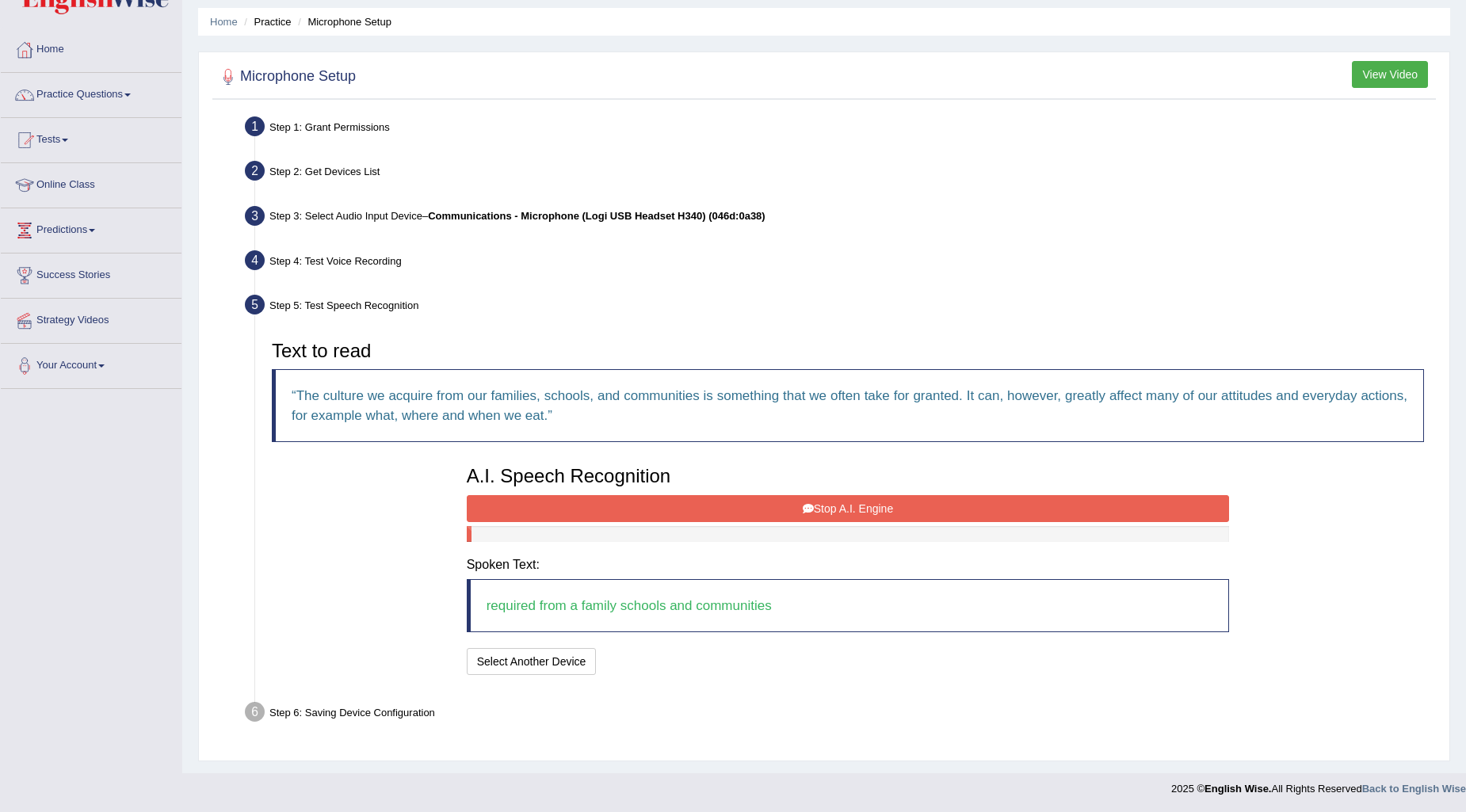
click at [858, 516] on button "Stop A.I. Engine" at bounding box center [848, 508] width 763 height 27
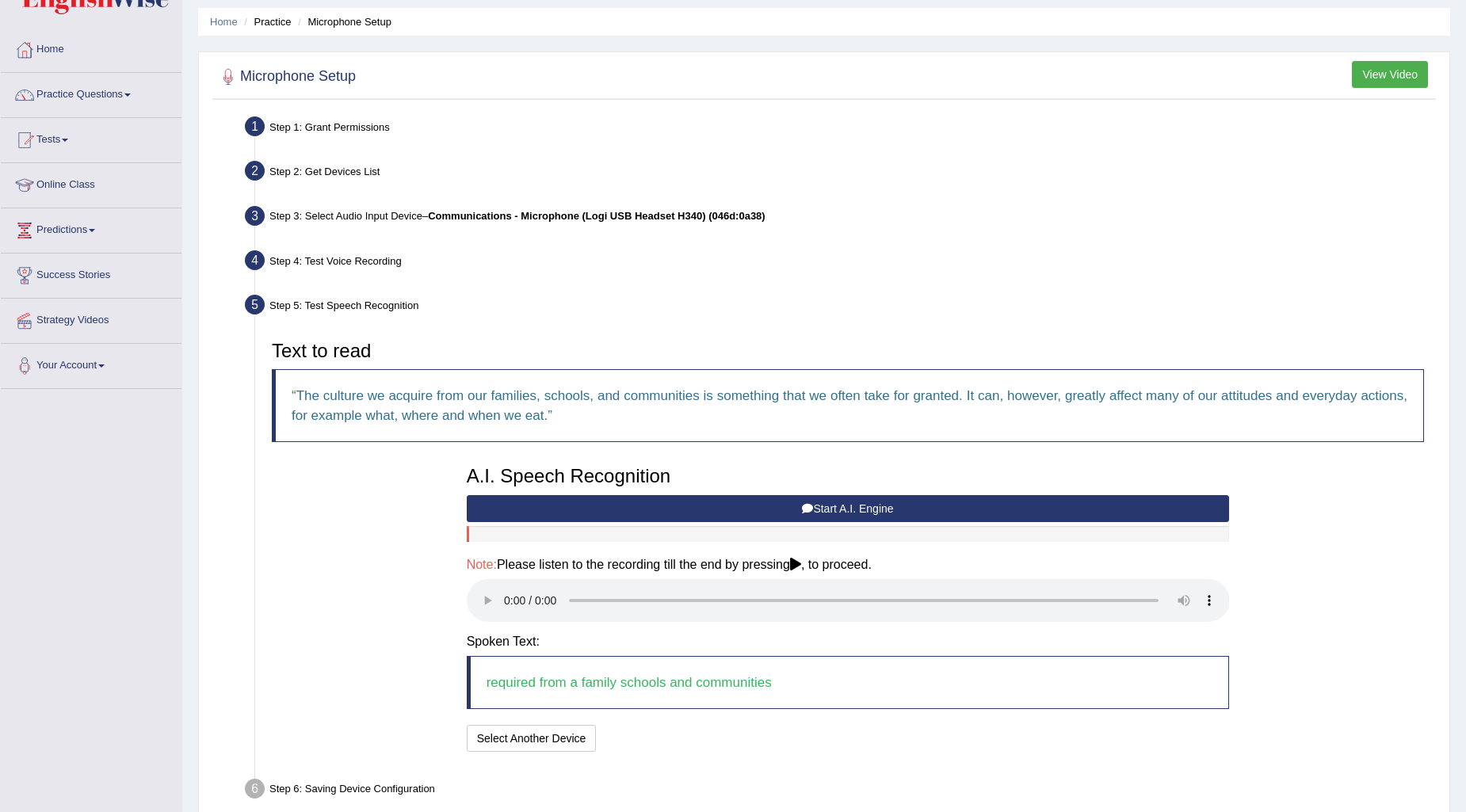
scroll to position [126, 0]
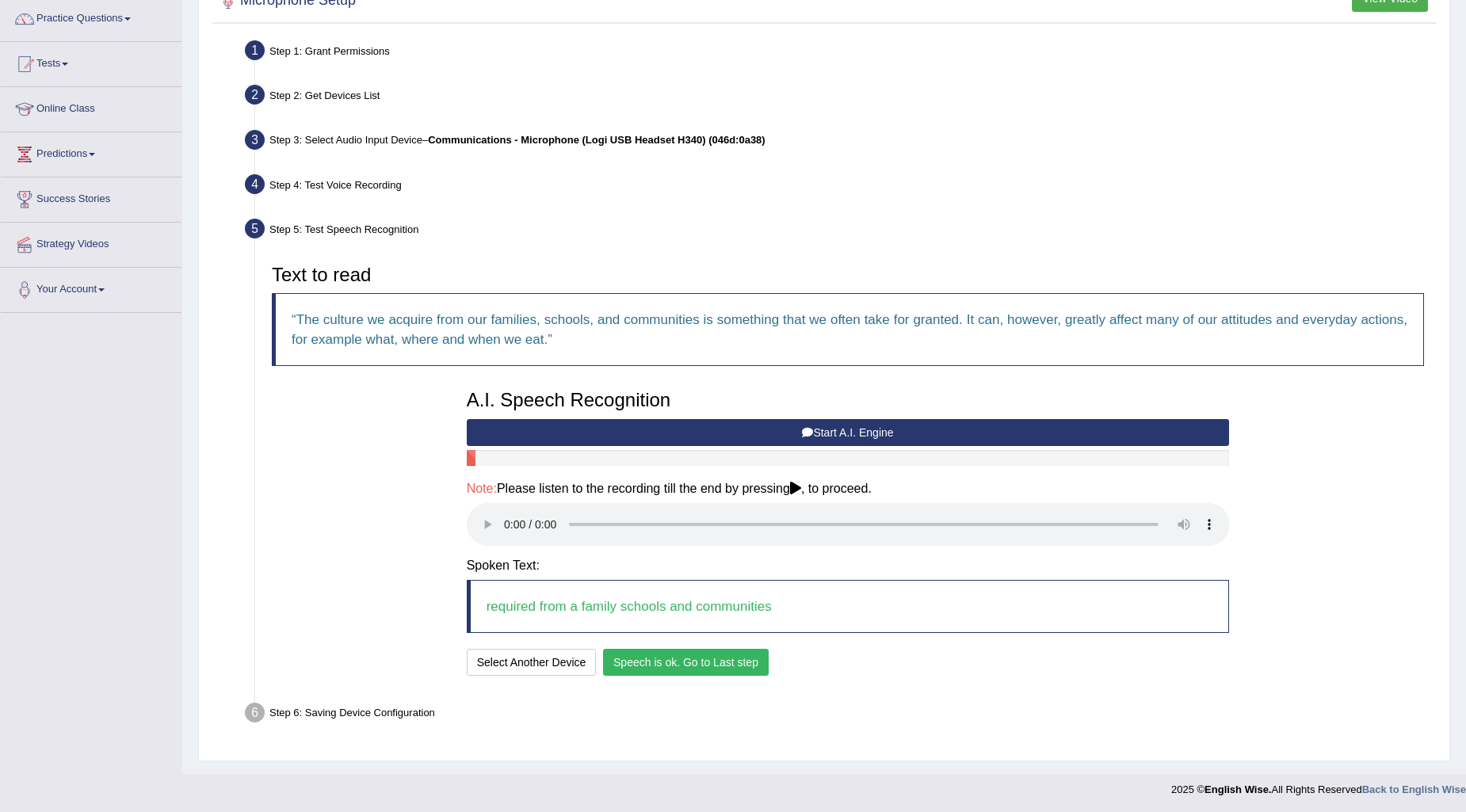
click at [733, 655] on button "Speech is ok. Go to Last step" at bounding box center [685, 662] width 166 height 27
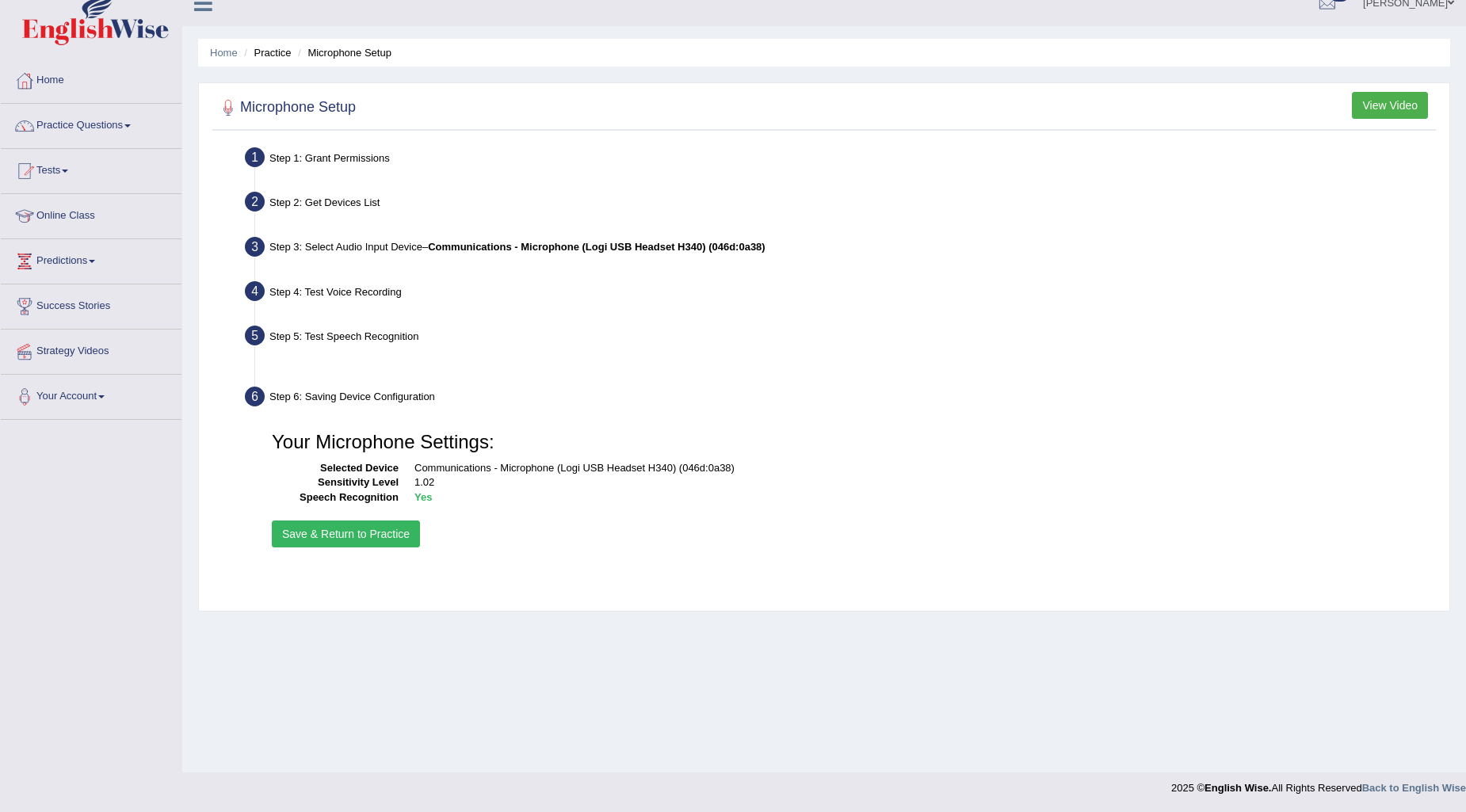
scroll to position [19, 0]
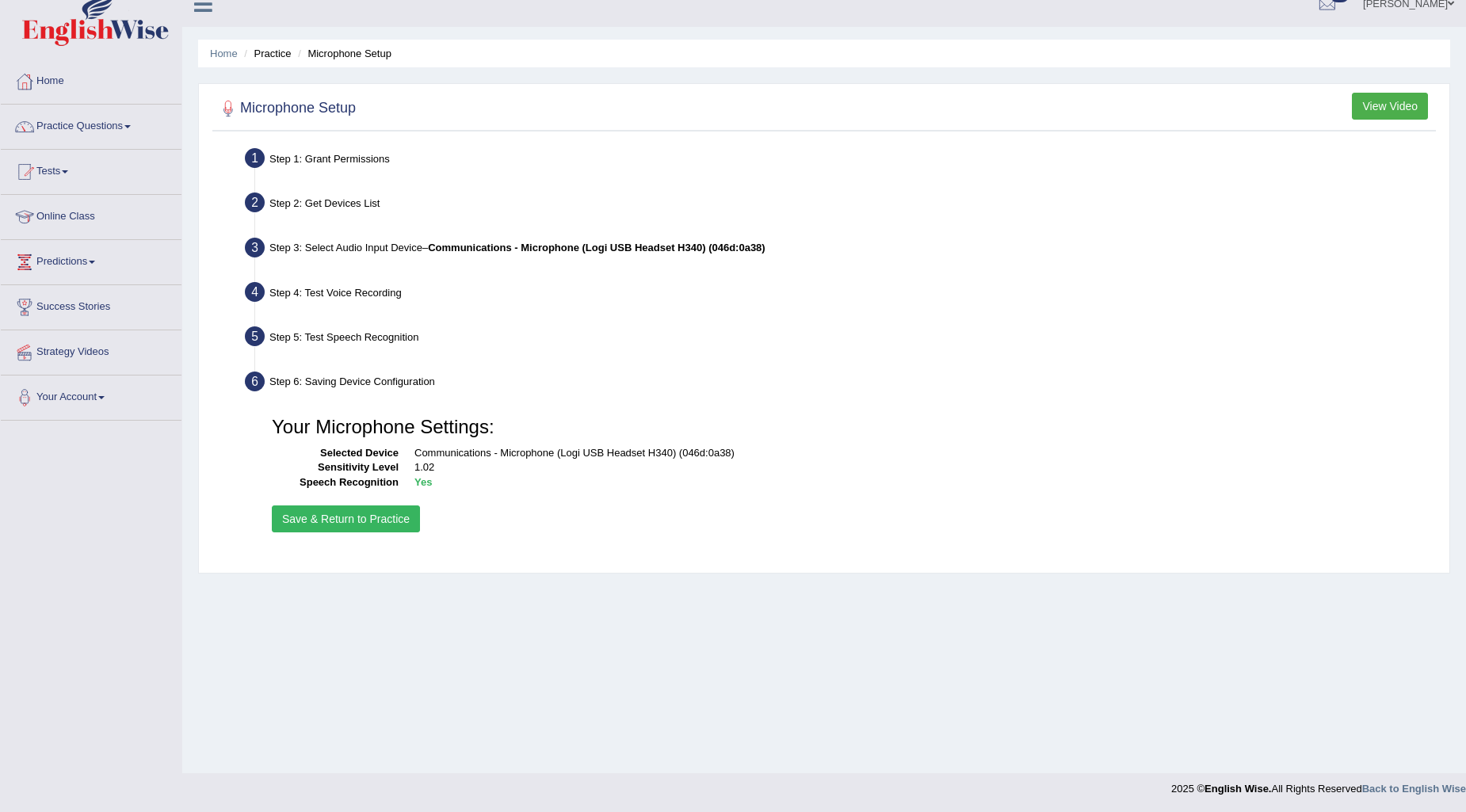
click at [352, 514] on button "Save & Return to Practice" at bounding box center [346, 518] width 148 height 27
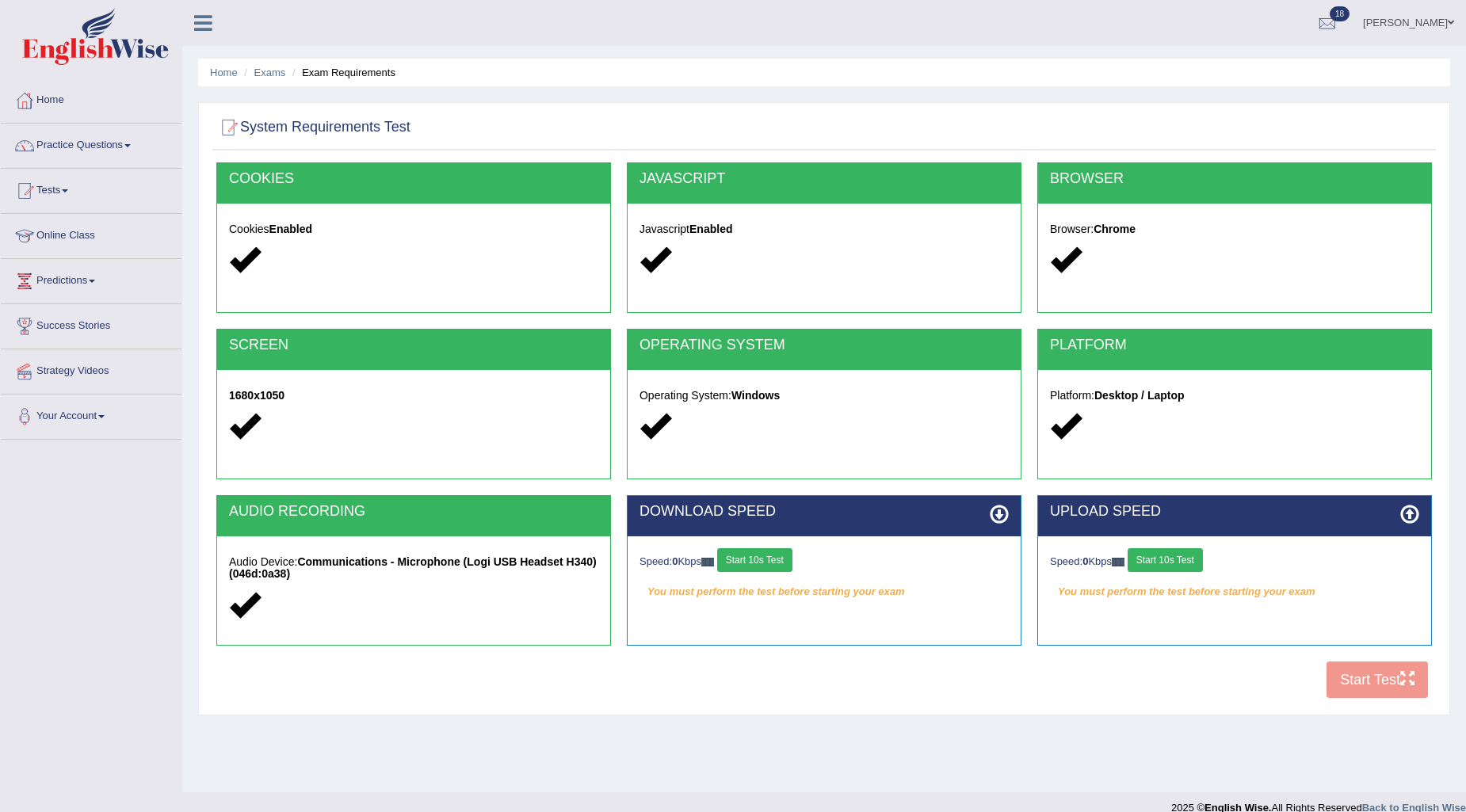
click at [774, 566] on button "Start 10s Test" at bounding box center [755, 560] width 75 height 24
click at [1183, 556] on button "Start 10s Test" at bounding box center [1165, 560] width 75 height 24
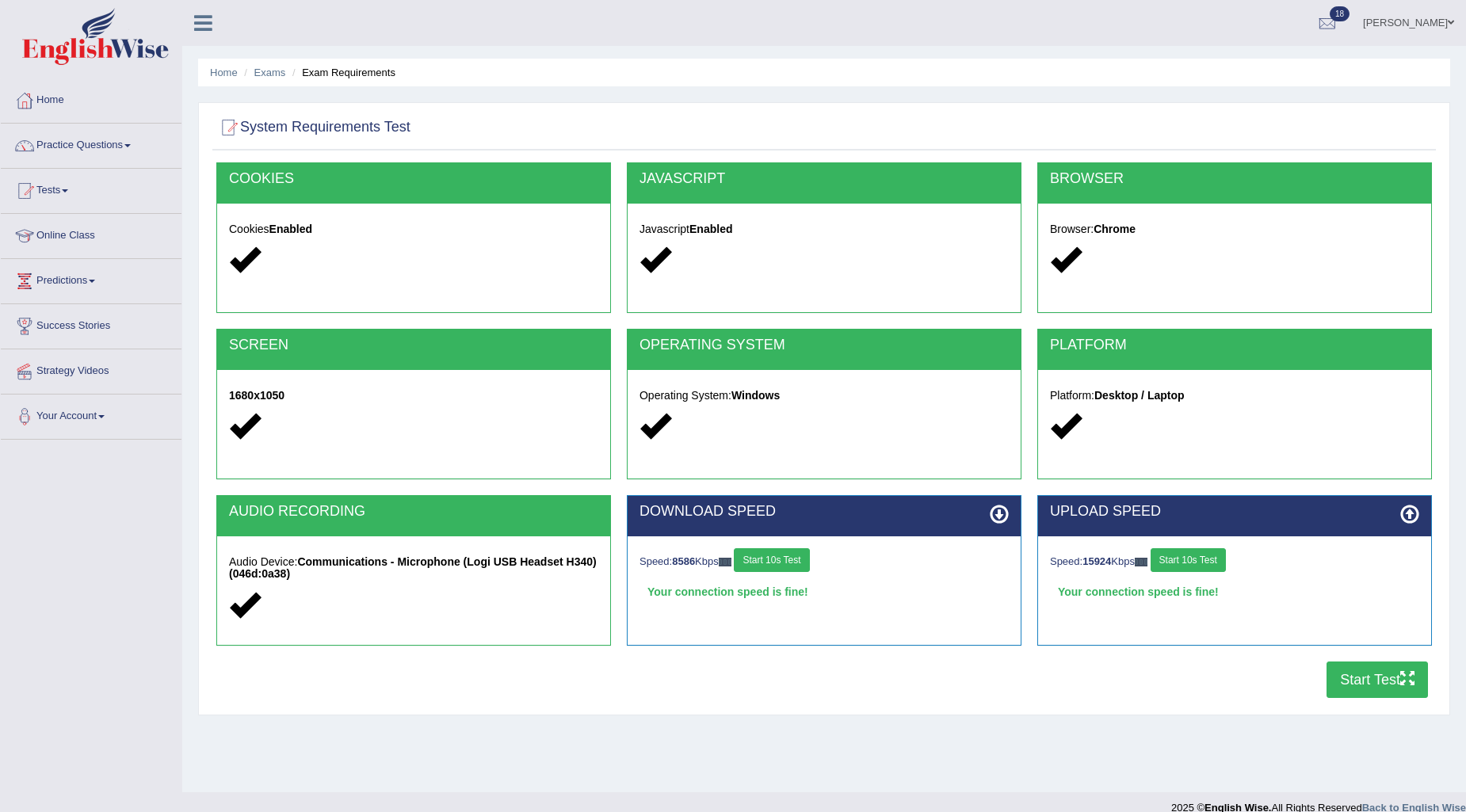
click at [1355, 672] on button "Start Test" at bounding box center [1376, 679] width 102 height 37
